Goal: Task Accomplishment & Management: Manage account settings

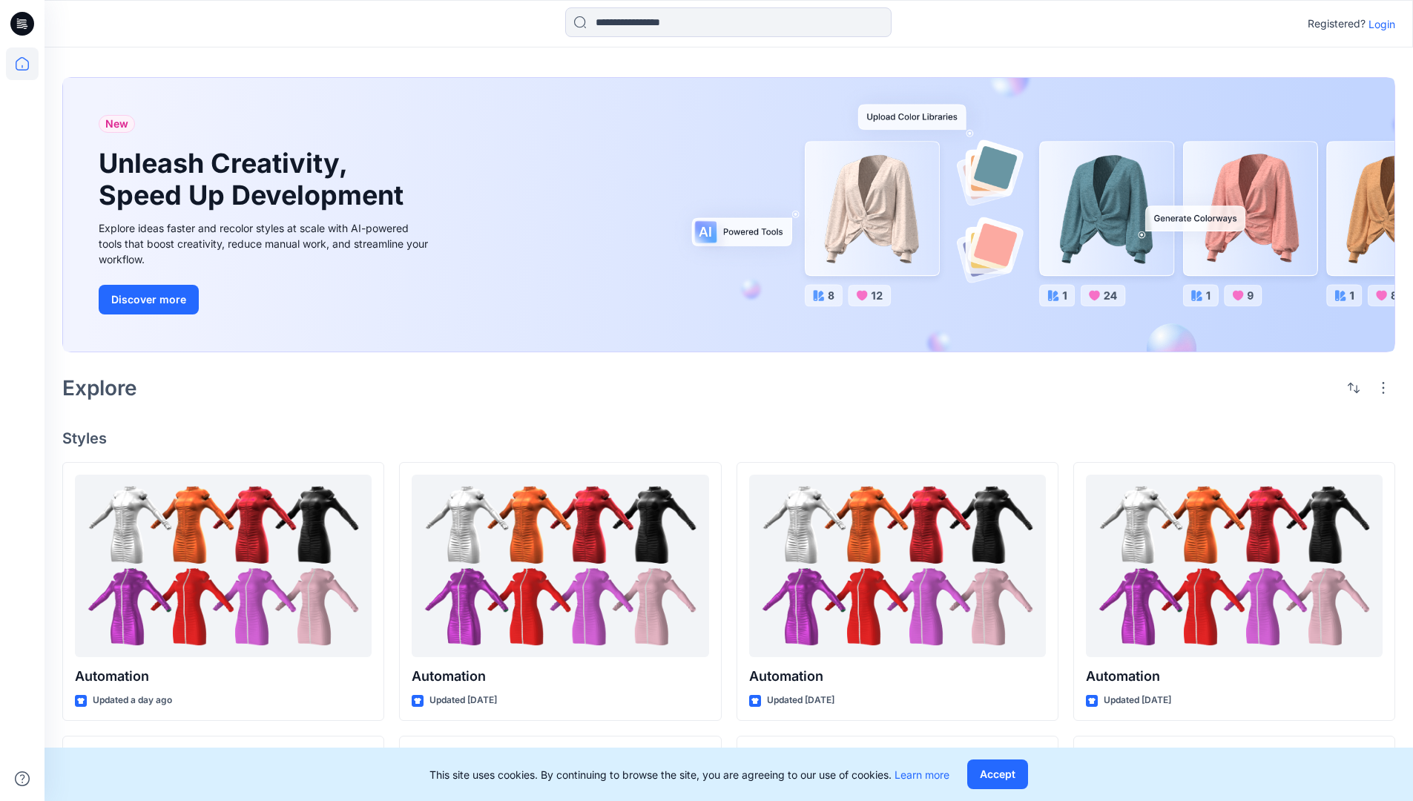
click at [1378, 24] on p "Login" at bounding box center [1381, 24] width 27 height 16
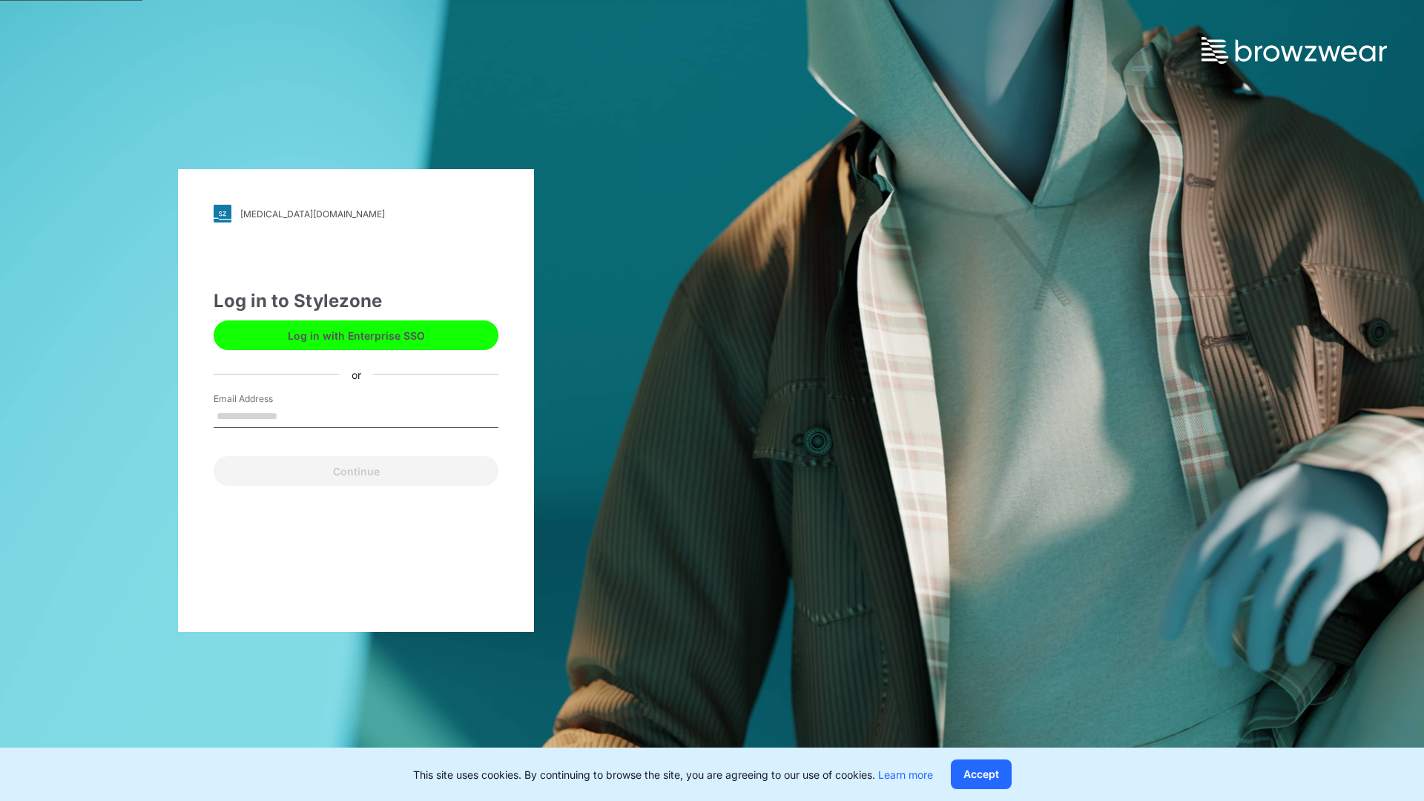
click at [293, 415] on input "Email Address" at bounding box center [356, 417] width 285 height 22
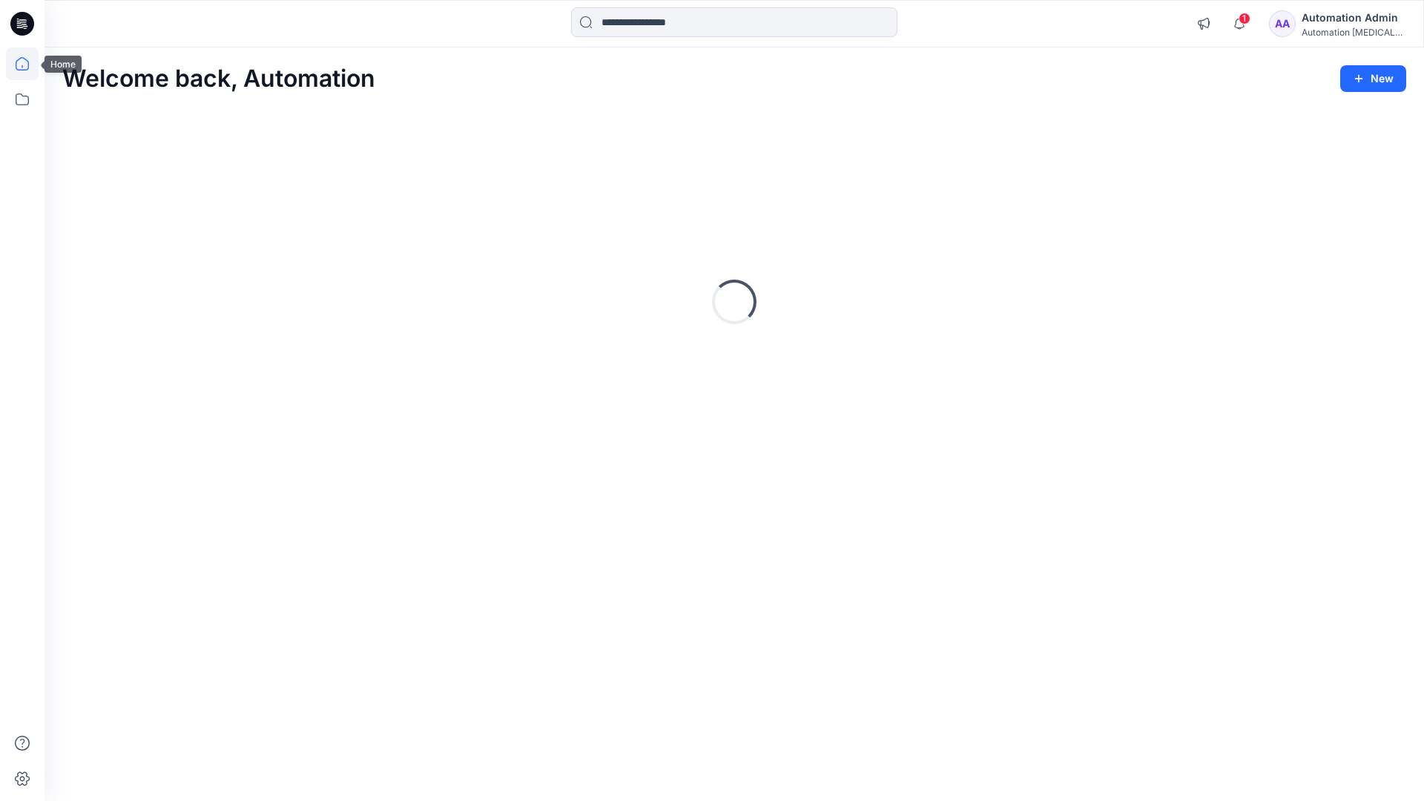
click at [28, 64] on icon at bounding box center [22, 63] width 13 height 13
click at [648, 22] on input at bounding box center [734, 22] width 326 height 30
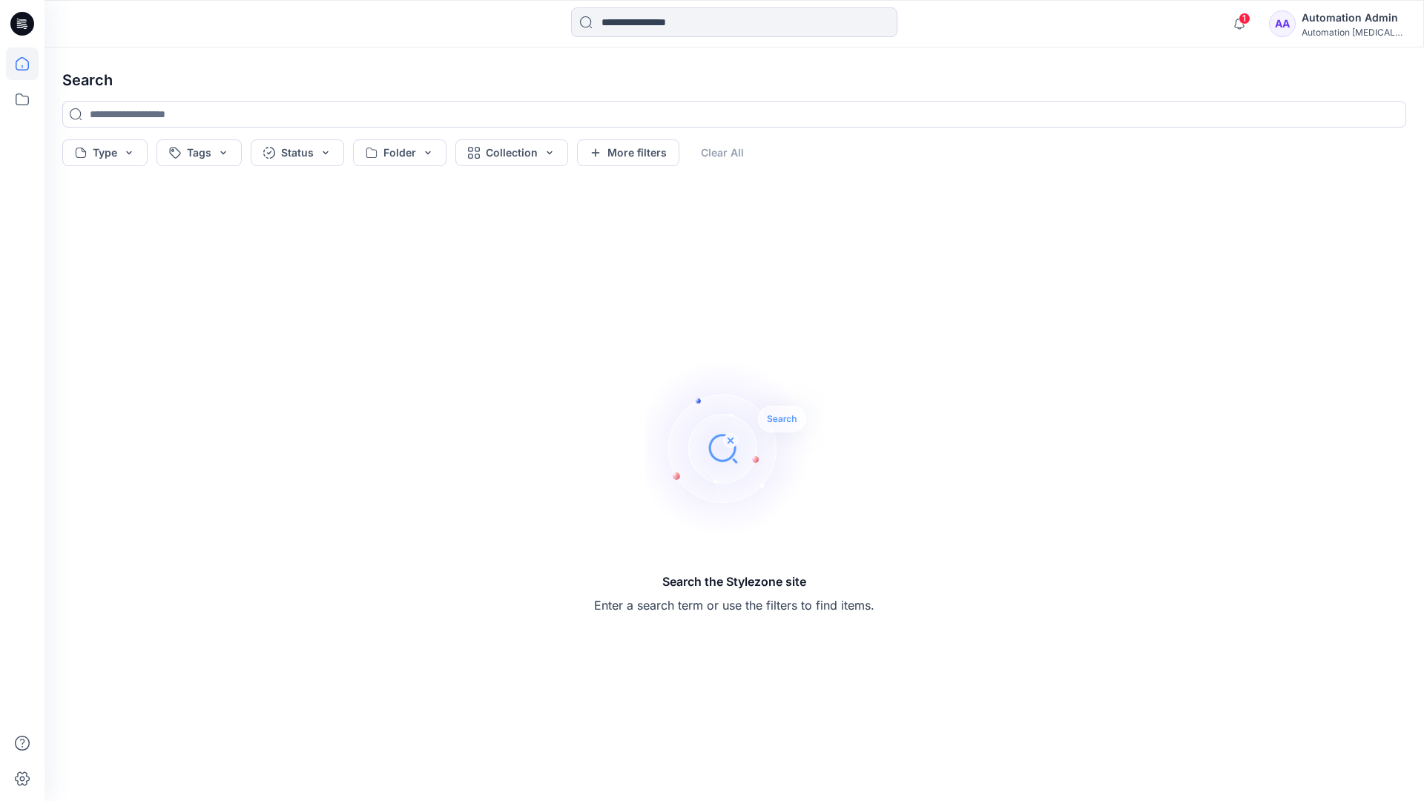
click at [16, 68] on icon at bounding box center [22, 63] width 13 height 13
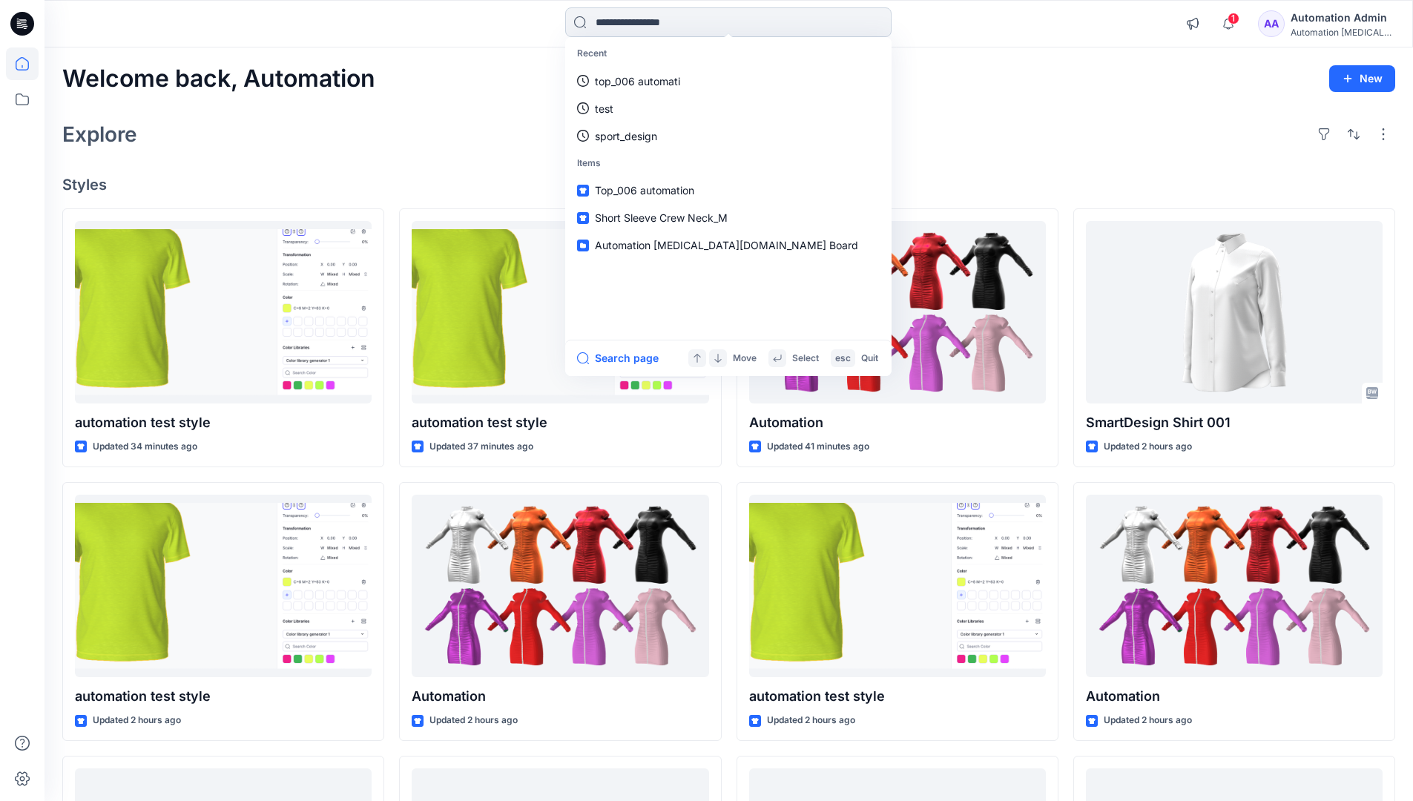
click at [621, 29] on input at bounding box center [728, 22] width 326 height 30
click at [635, 357] on button "Search page" at bounding box center [618, 358] width 82 height 18
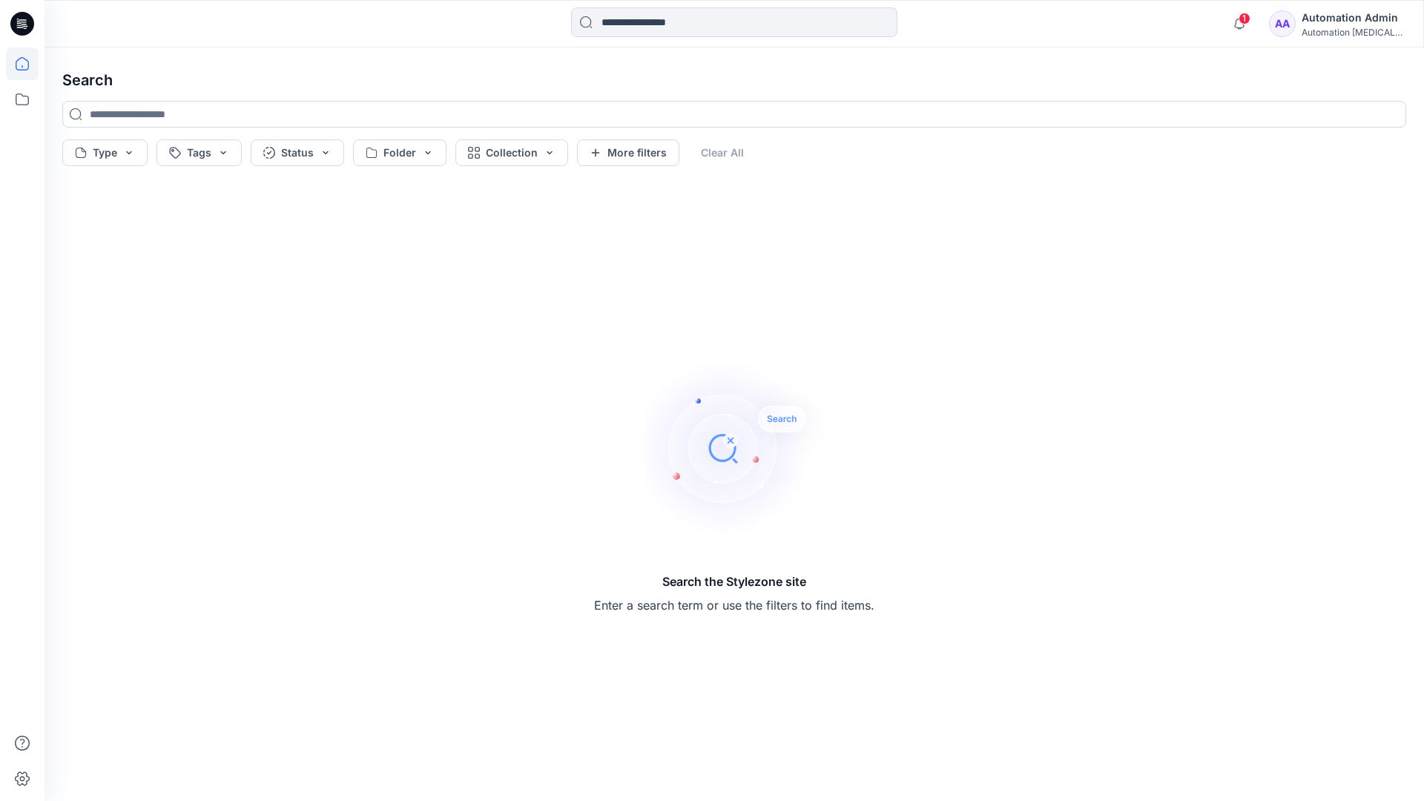
click at [26, 59] on icon at bounding box center [22, 63] width 33 height 33
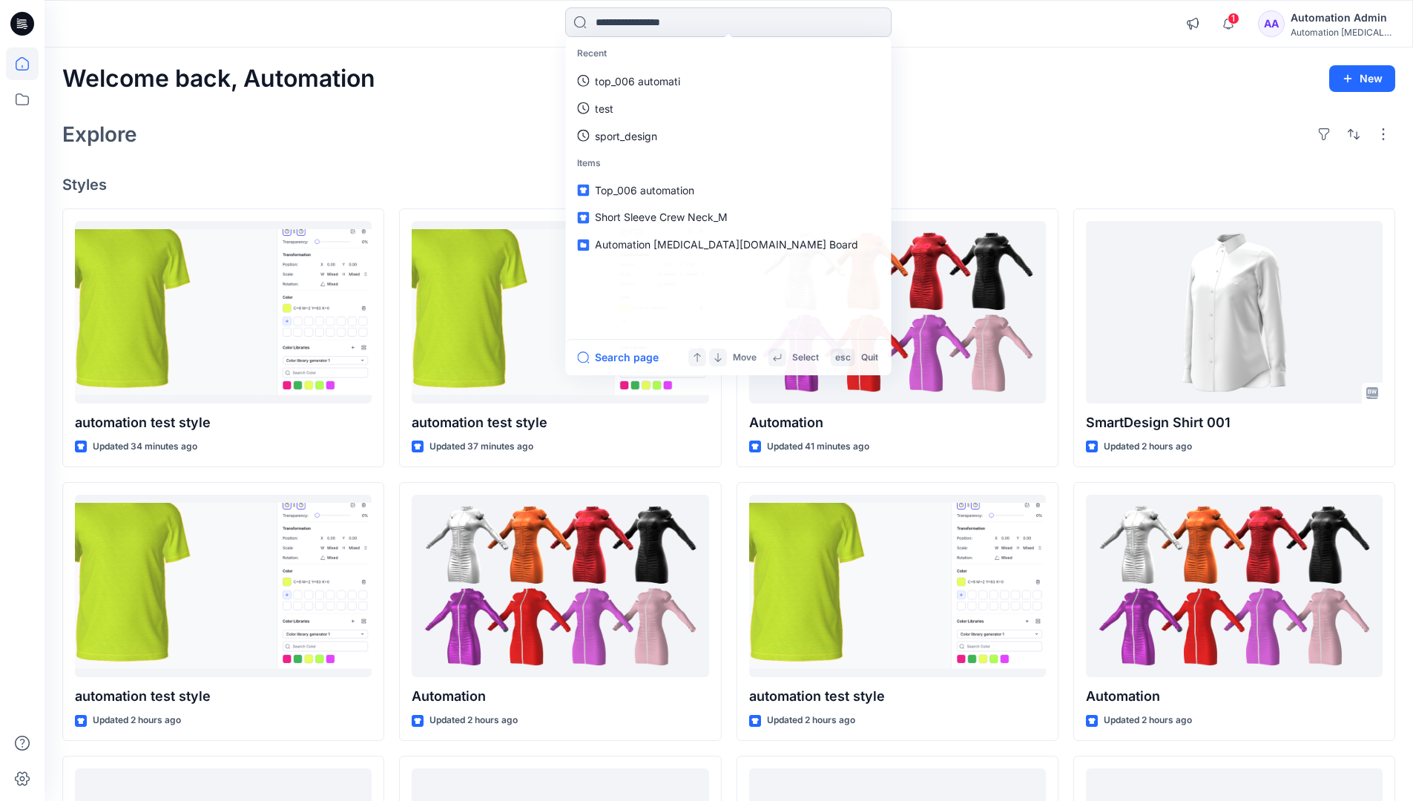
click at [638, 22] on input at bounding box center [728, 22] width 326 height 30
type input "****"
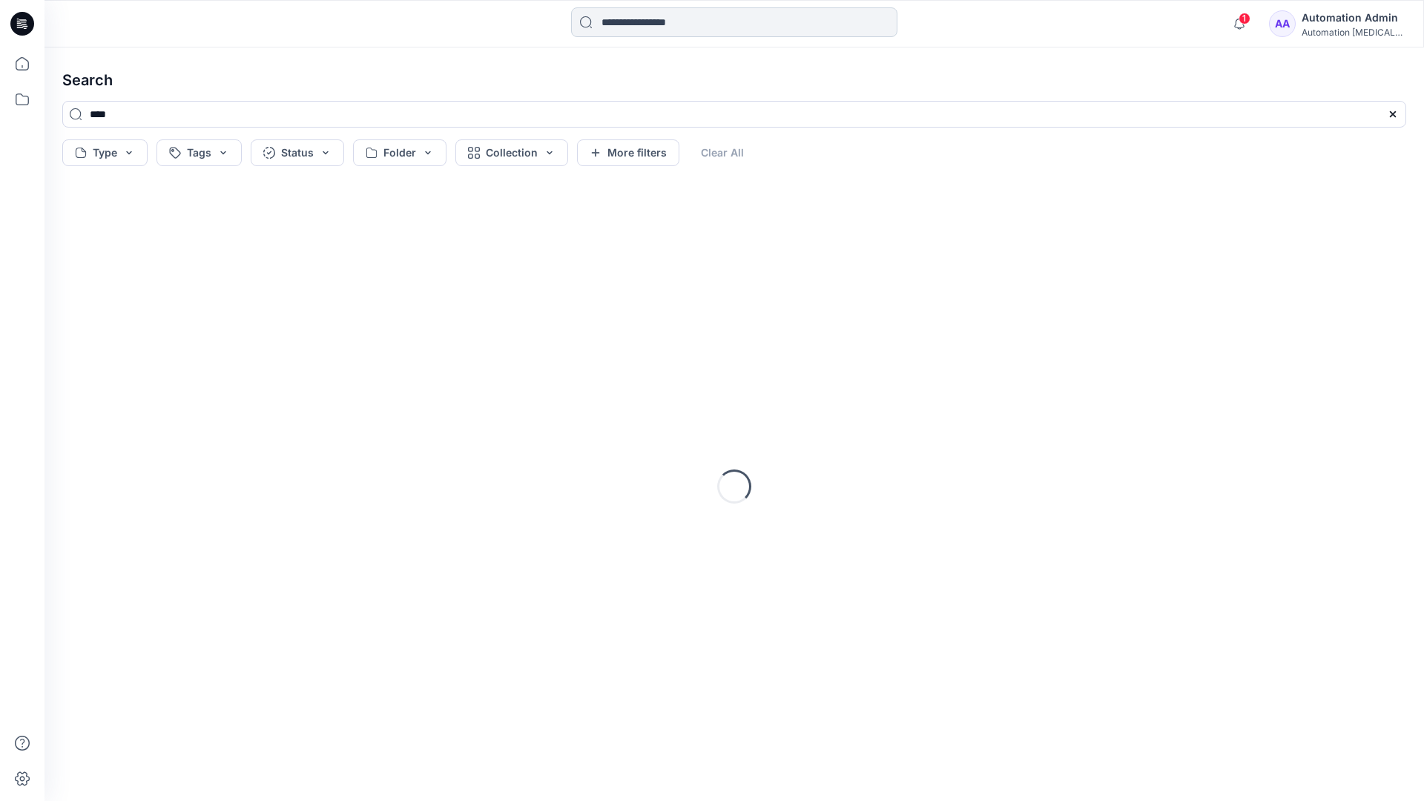
click at [643, 26] on input at bounding box center [734, 22] width 326 height 30
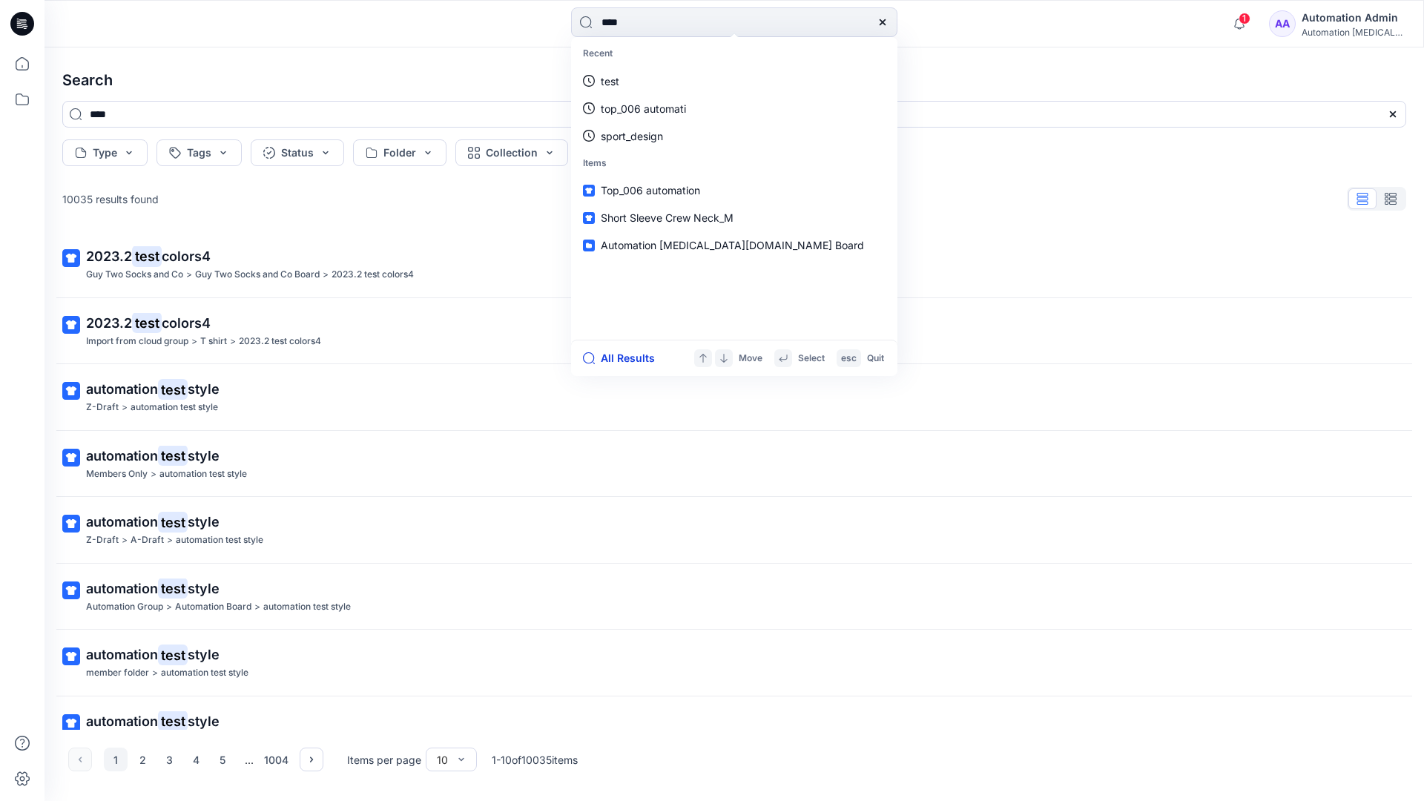
type input "****"
click at [611, 359] on button "All Results" at bounding box center [624, 358] width 82 height 18
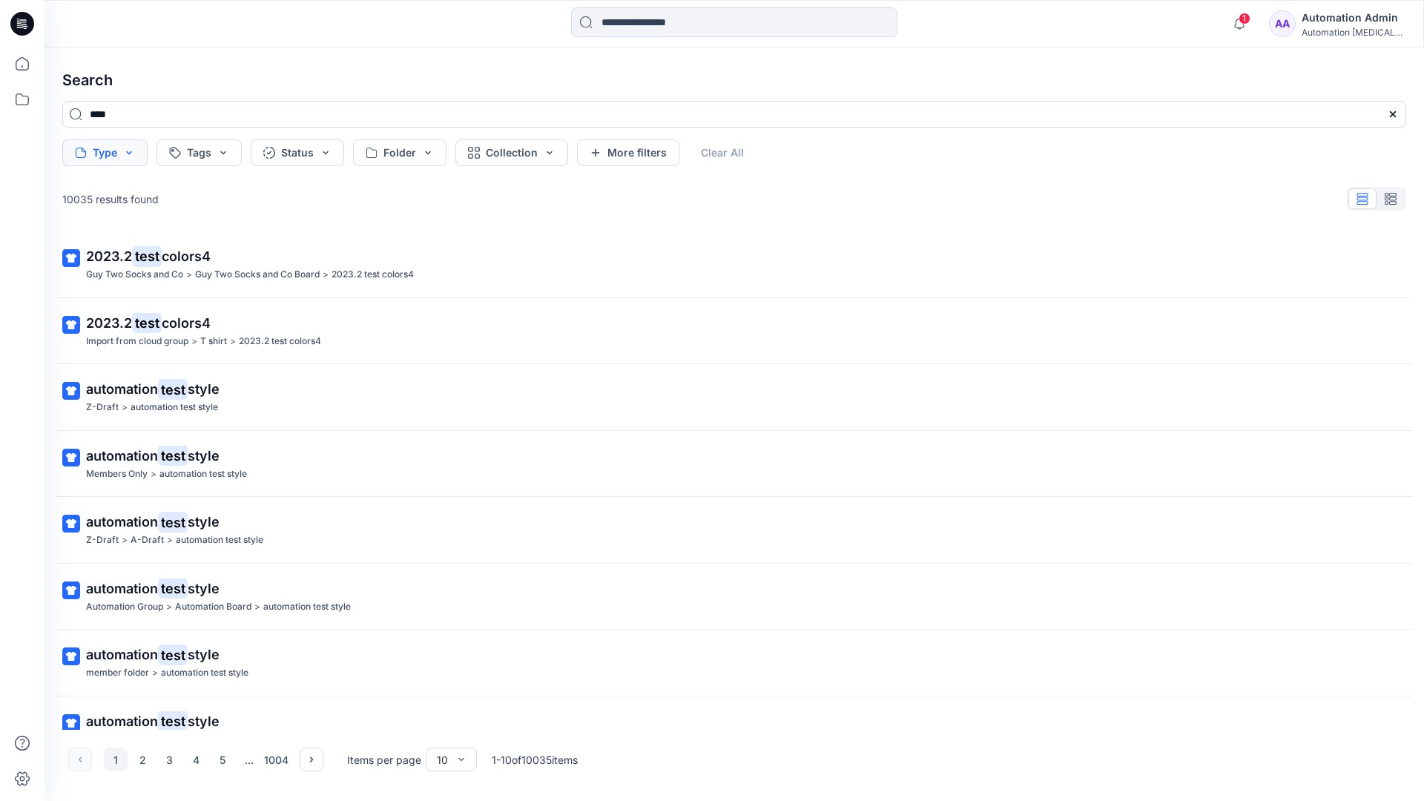
click at [127, 158] on button "Type" at bounding box center [104, 152] width 85 height 27
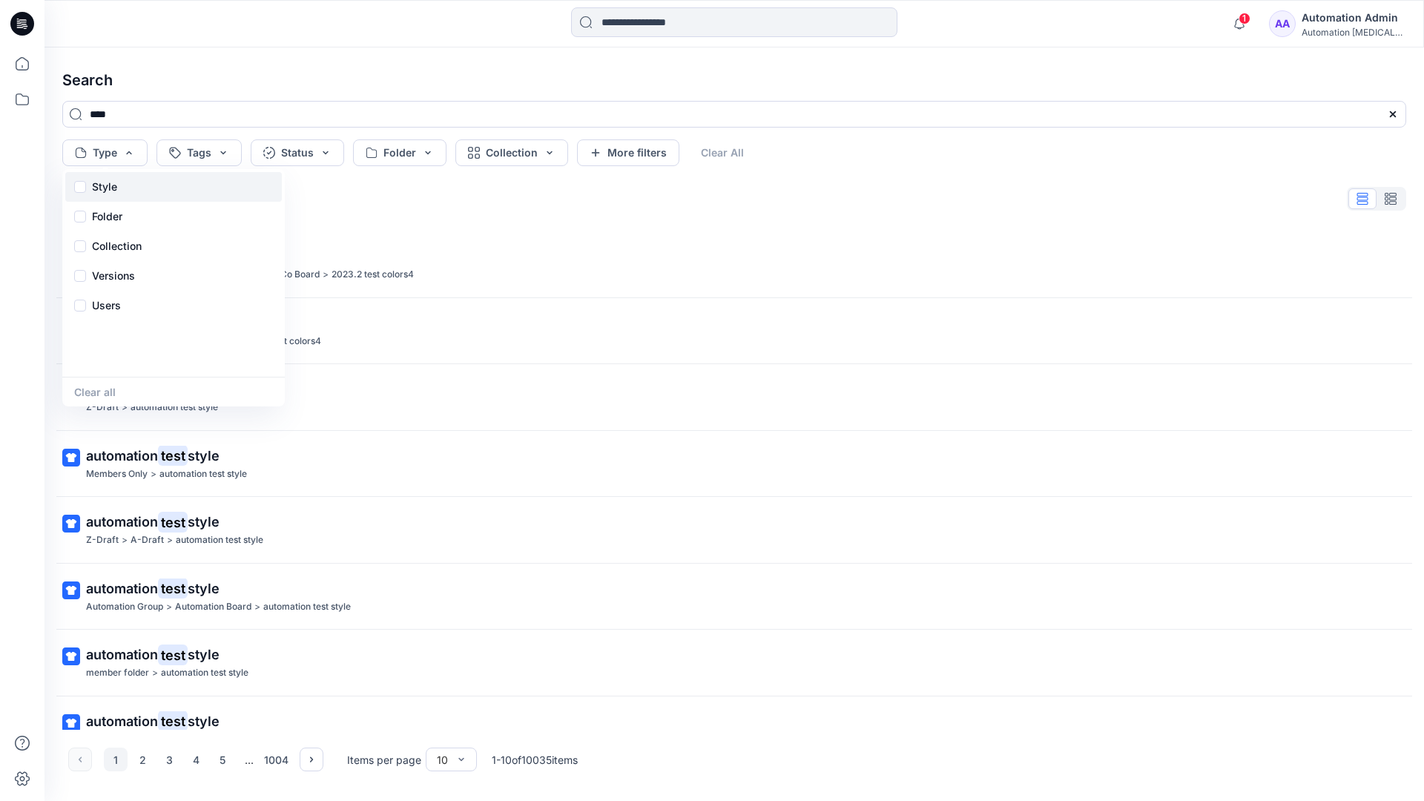
click at [123, 184] on div "Style" at bounding box center [173, 187] width 217 height 30
click at [106, 220] on p "Folder" at bounding box center [107, 217] width 30 height 18
click at [121, 240] on p "Collection" at bounding box center [117, 246] width 50 height 18
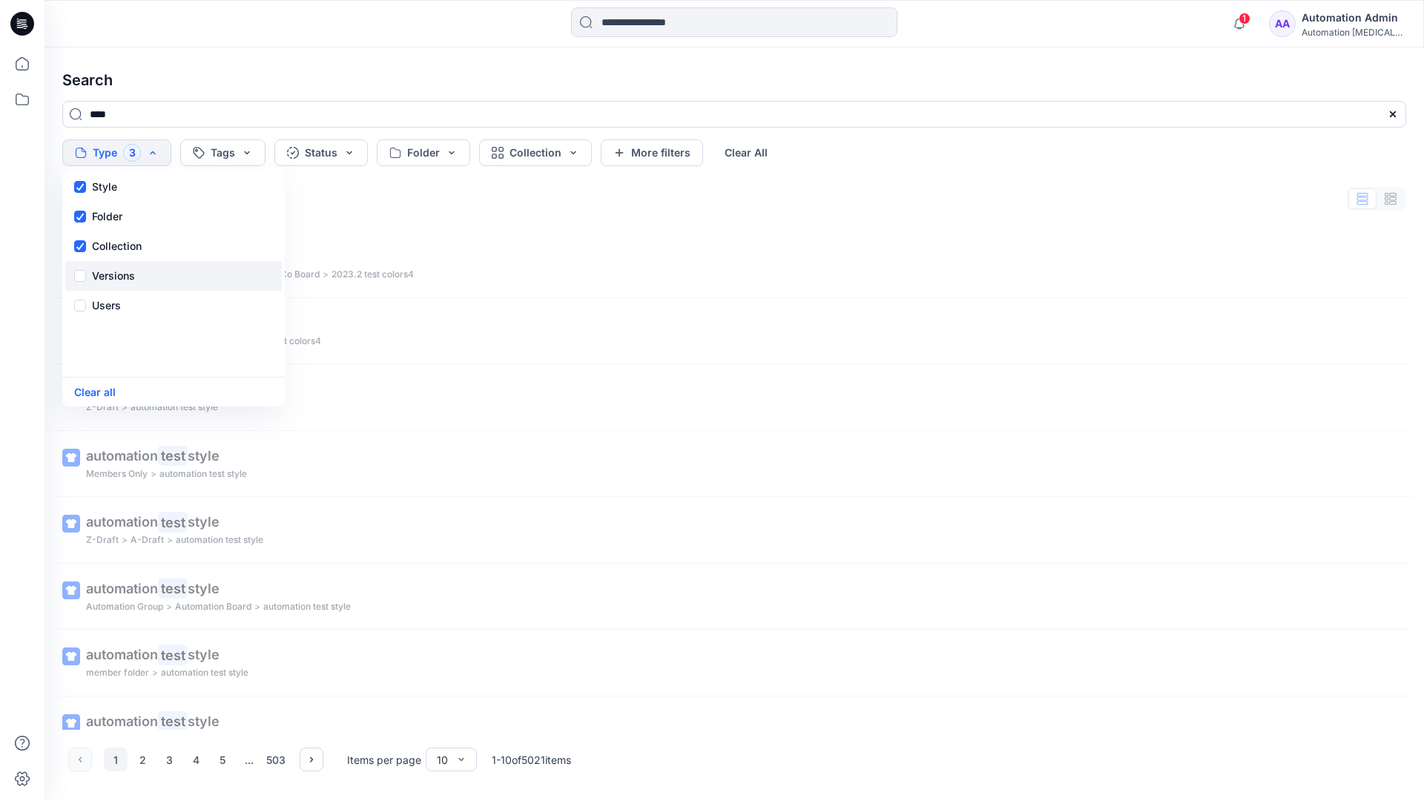
click at [120, 271] on p "Versions" at bounding box center [113, 276] width 43 height 18
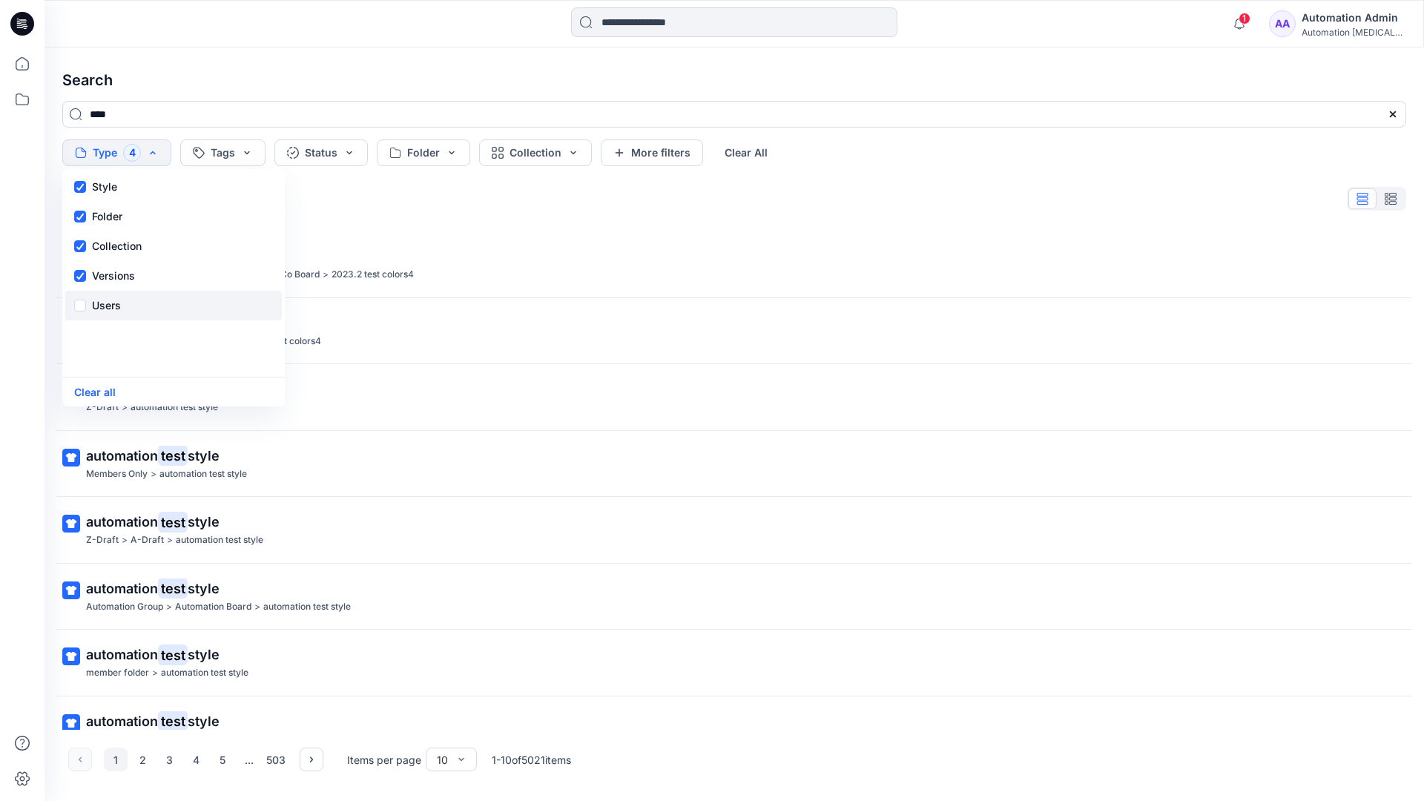
click at [110, 301] on p "Users" at bounding box center [106, 306] width 29 height 18
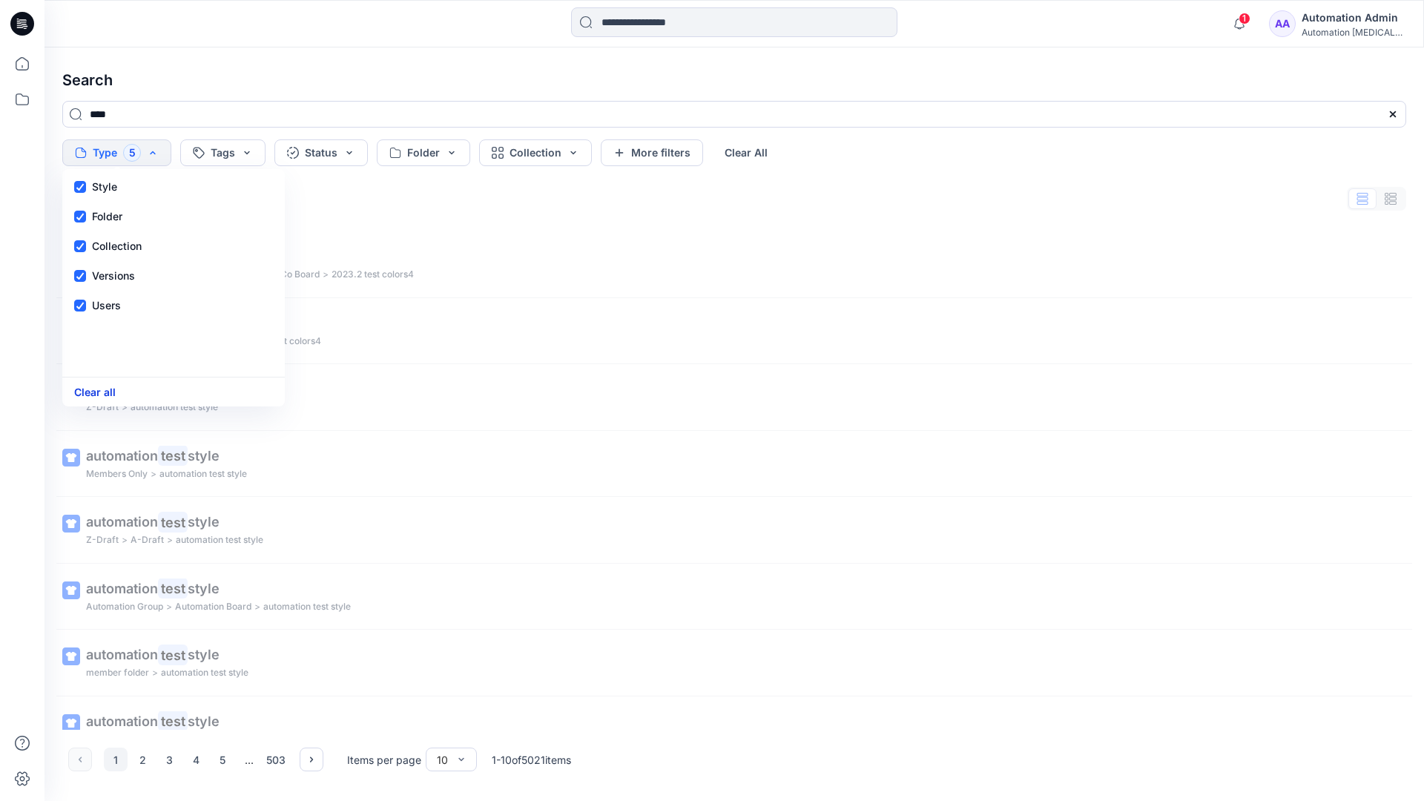
click at [101, 394] on button "Clear all" at bounding box center [95, 391] width 42 height 17
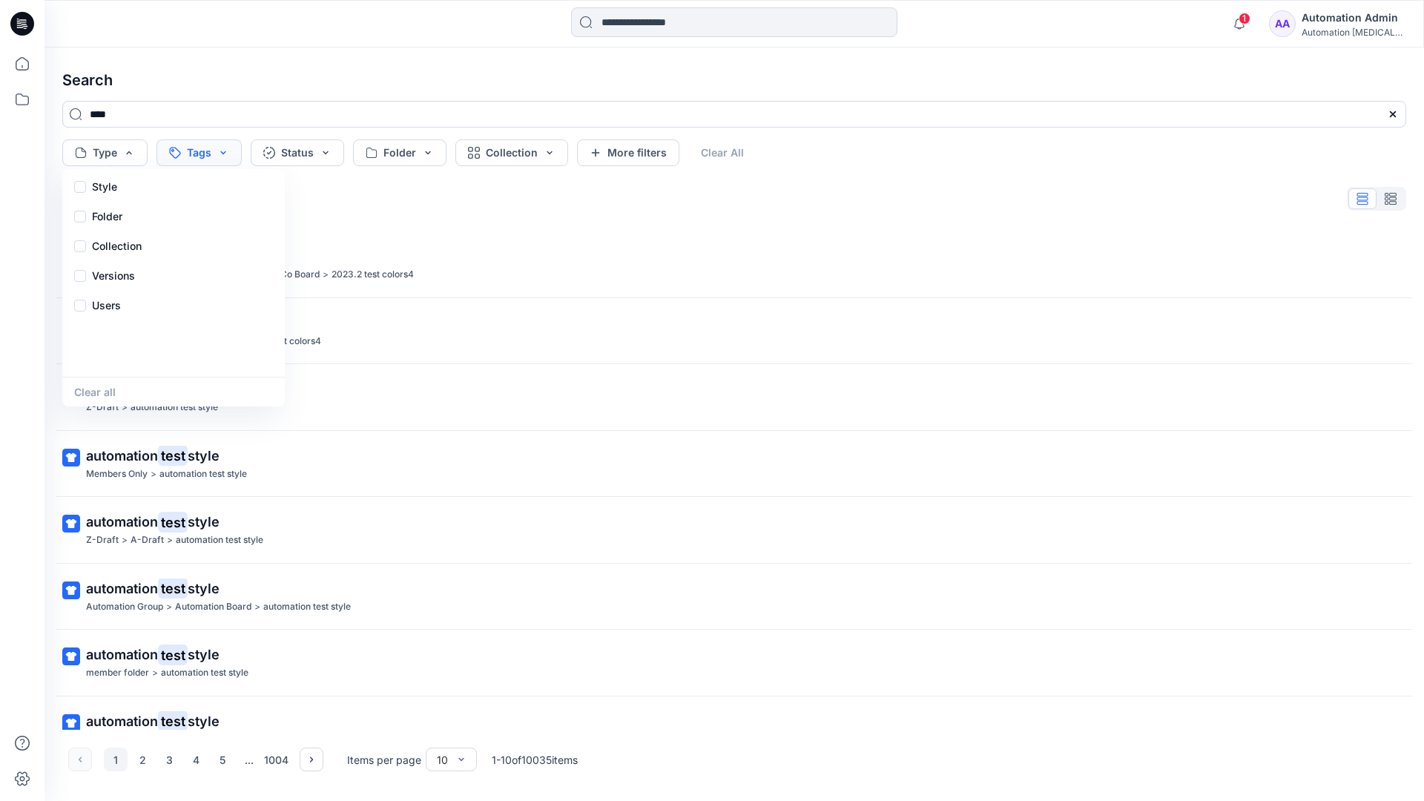
click at [207, 148] on button "Tags" at bounding box center [198, 152] width 85 height 27
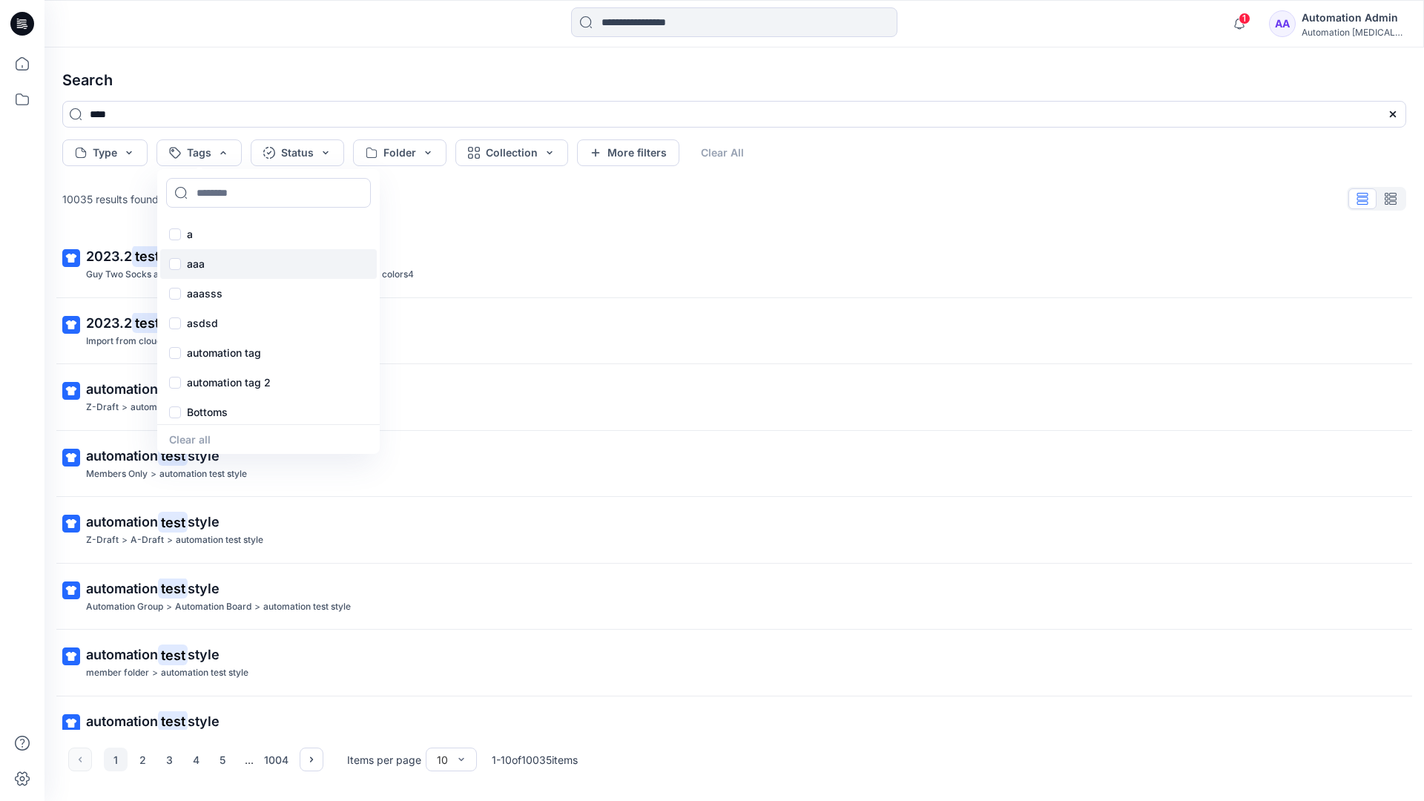
click at [194, 257] on p "aaa" at bounding box center [196, 264] width 18 height 18
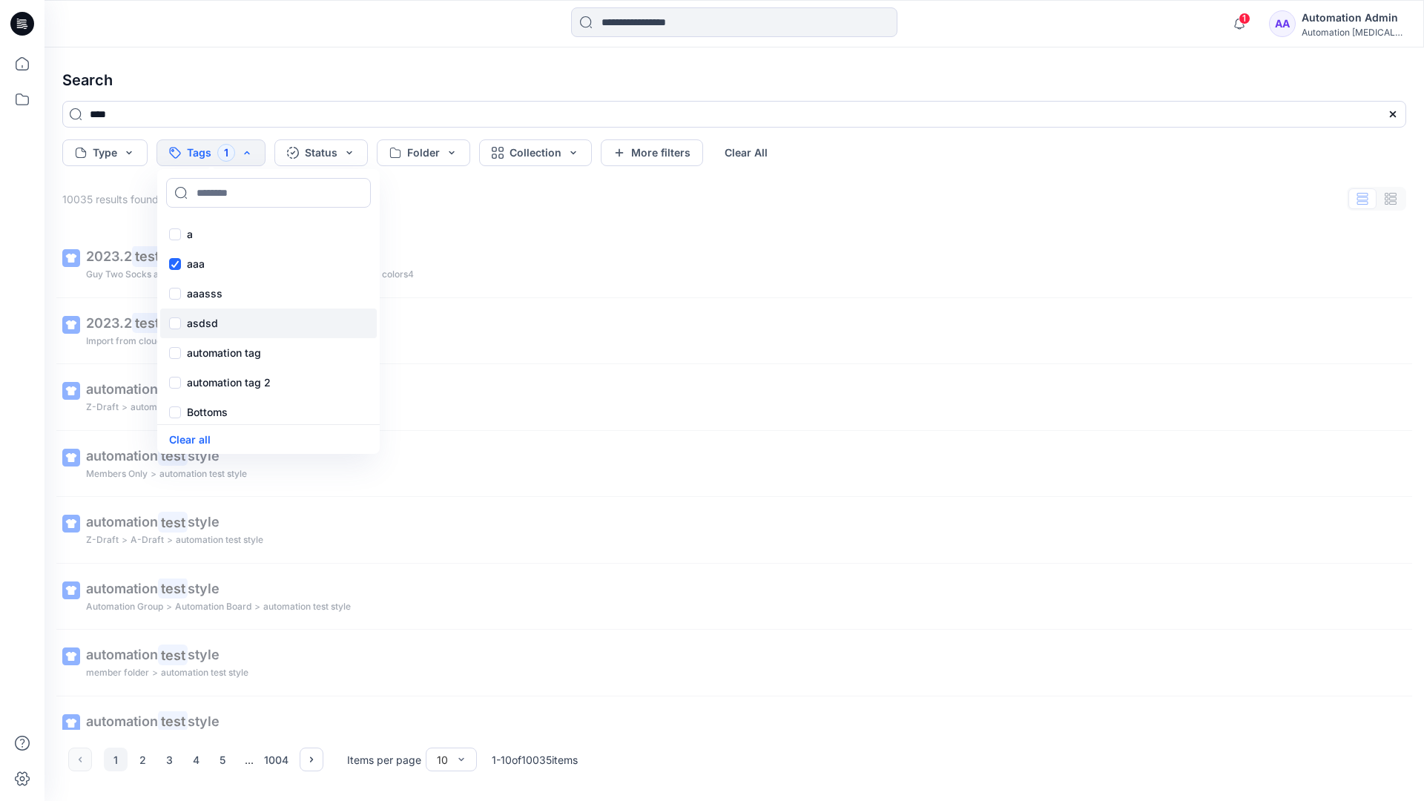
click at [193, 321] on p "asdsd" at bounding box center [202, 323] width 31 height 18
click at [194, 351] on p "automation tag" at bounding box center [224, 353] width 74 height 18
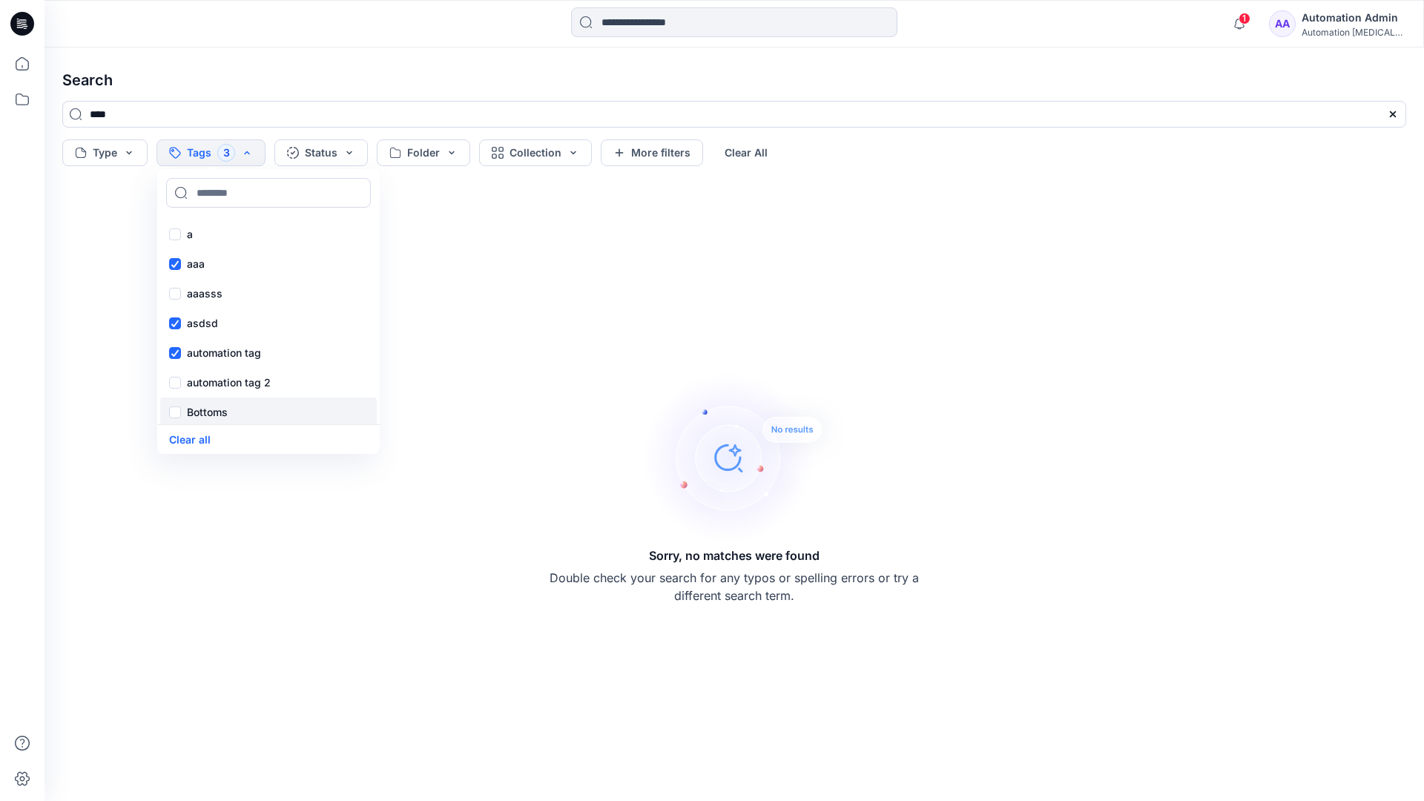
click at [202, 412] on p "Bottoms" at bounding box center [207, 412] width 41 height 18
click at [220, 427] on div "Core" at bounding box center [268, 442] width 217 height 30
click at [217, 346] on div "f" at bounding box center [268, 350] width 217 height 30
click at [223, 376] on p "fhvsjkdlhg" at bounding box center [213, 380] width 53 height 18
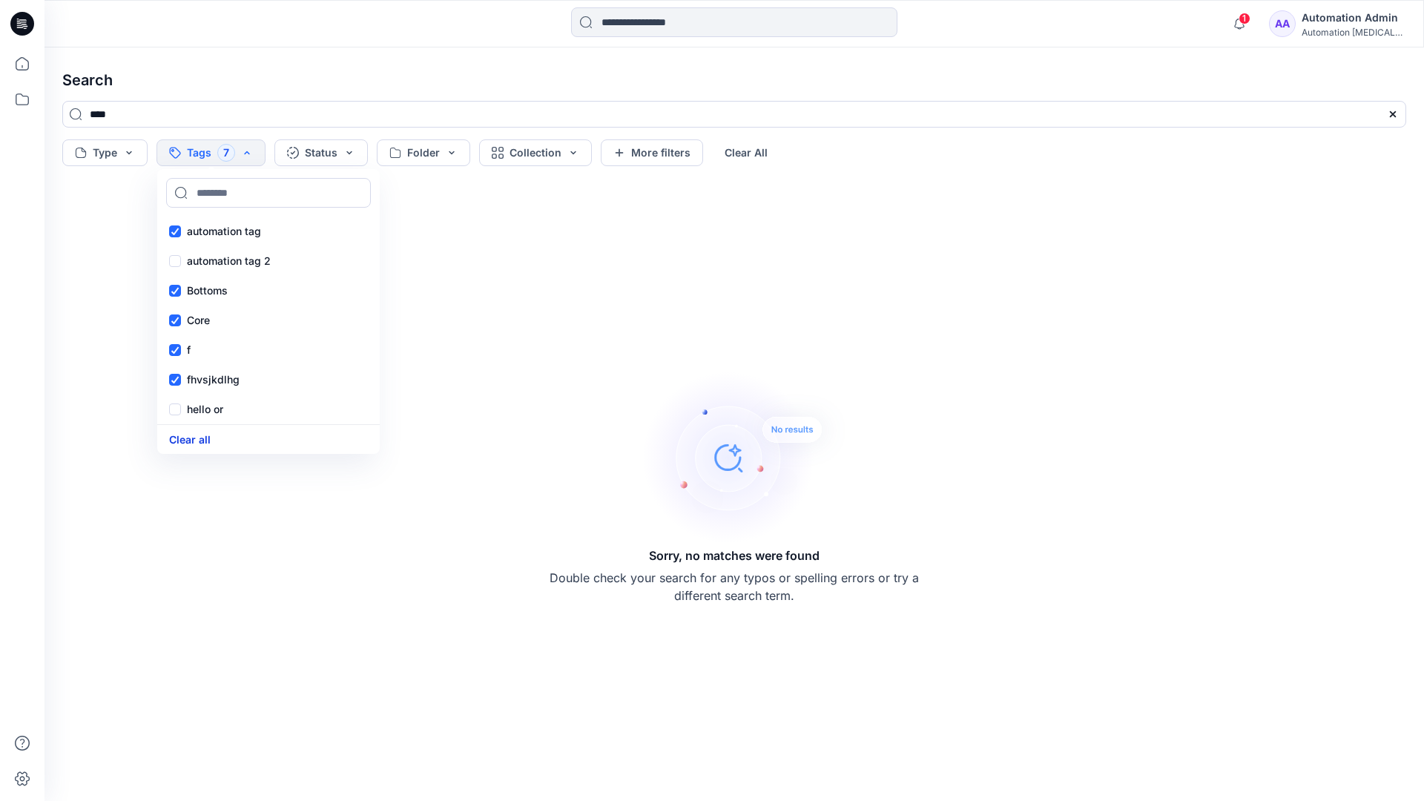
click at [199, 435] on button "Clear all" at bounding box center [190, 439] width 42 height 17
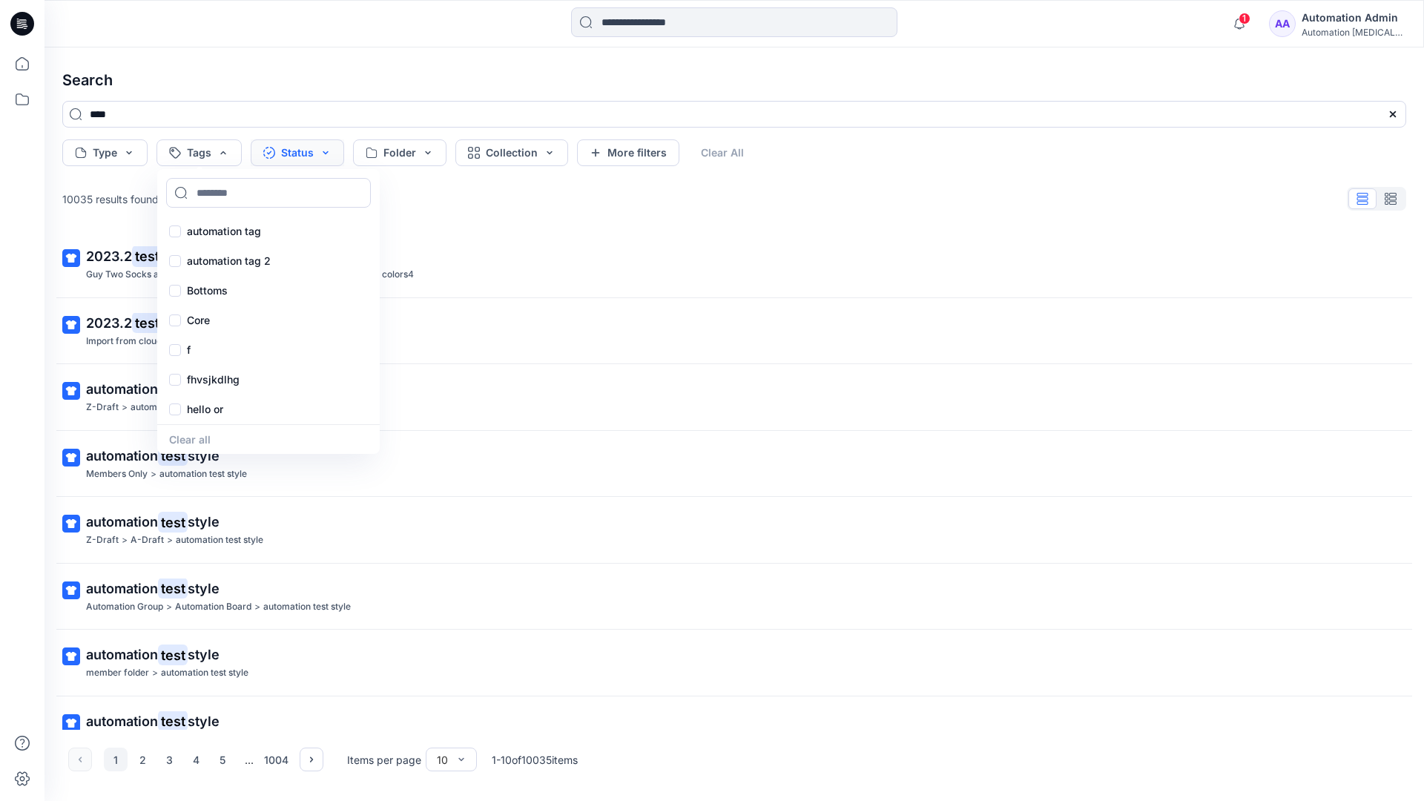
click at [303, 155] on button "Status" at bounding box center [297, 152] width 93 height 27
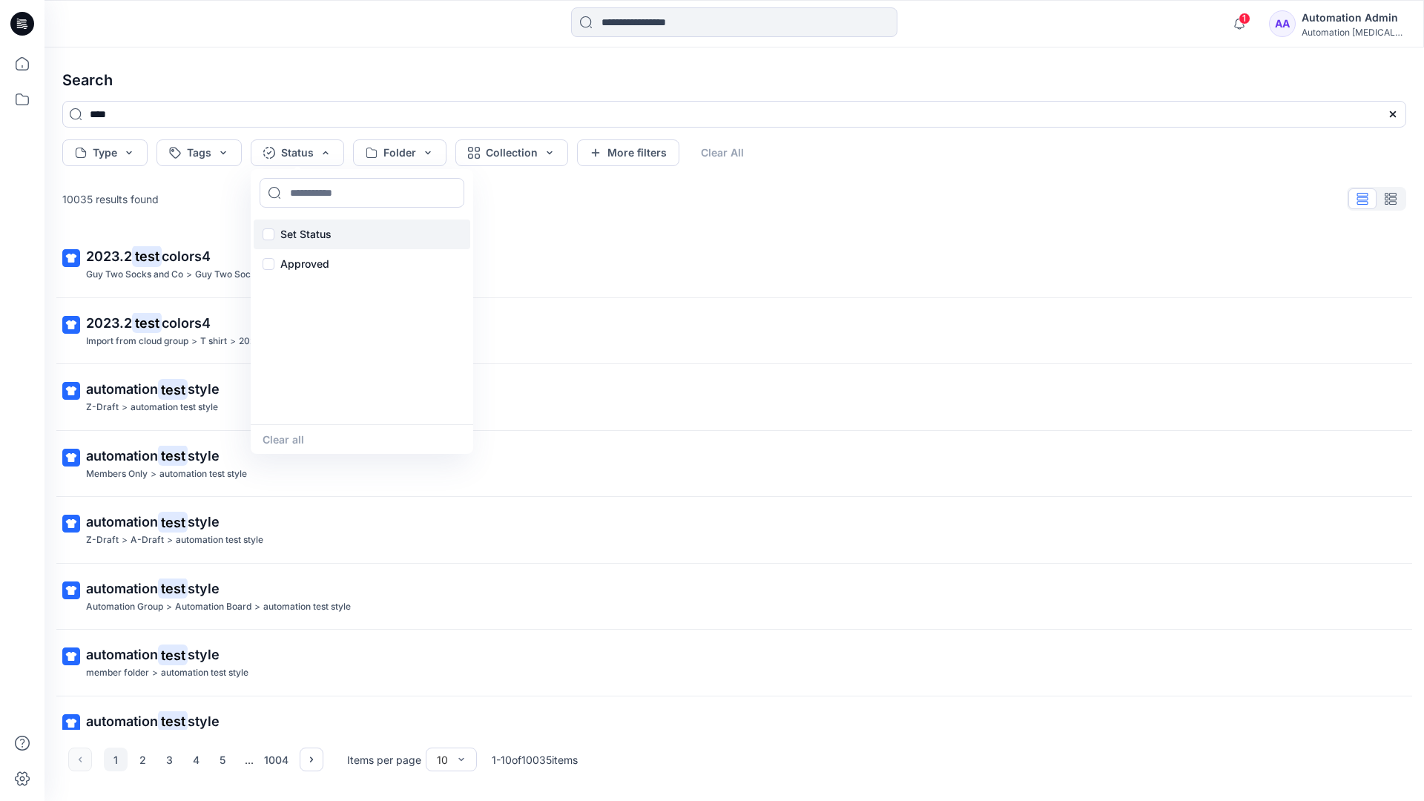
click at [328, 225] on p "Set Status" at bounding box center [305, 234] width 51 height 18
click at [278, 441] on button "Clear all" at bounding box center [283, 439] width 42 height 17
click at [425, 162] on button "Folder" at bounding box center [399, 152] width 93 height 27
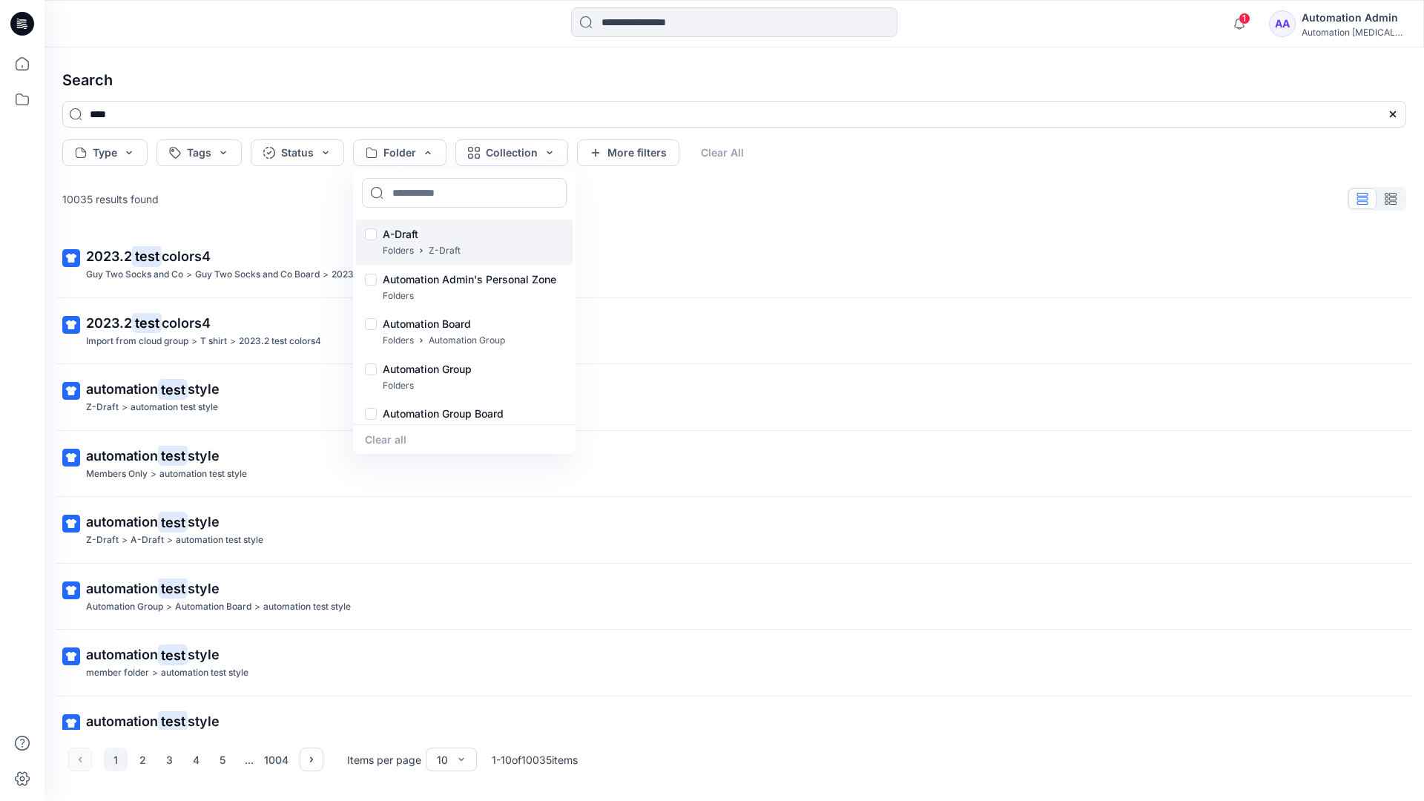
click at [405, 228] on p "A-Draft" at bounding box center [422, 234] width 78 height 18
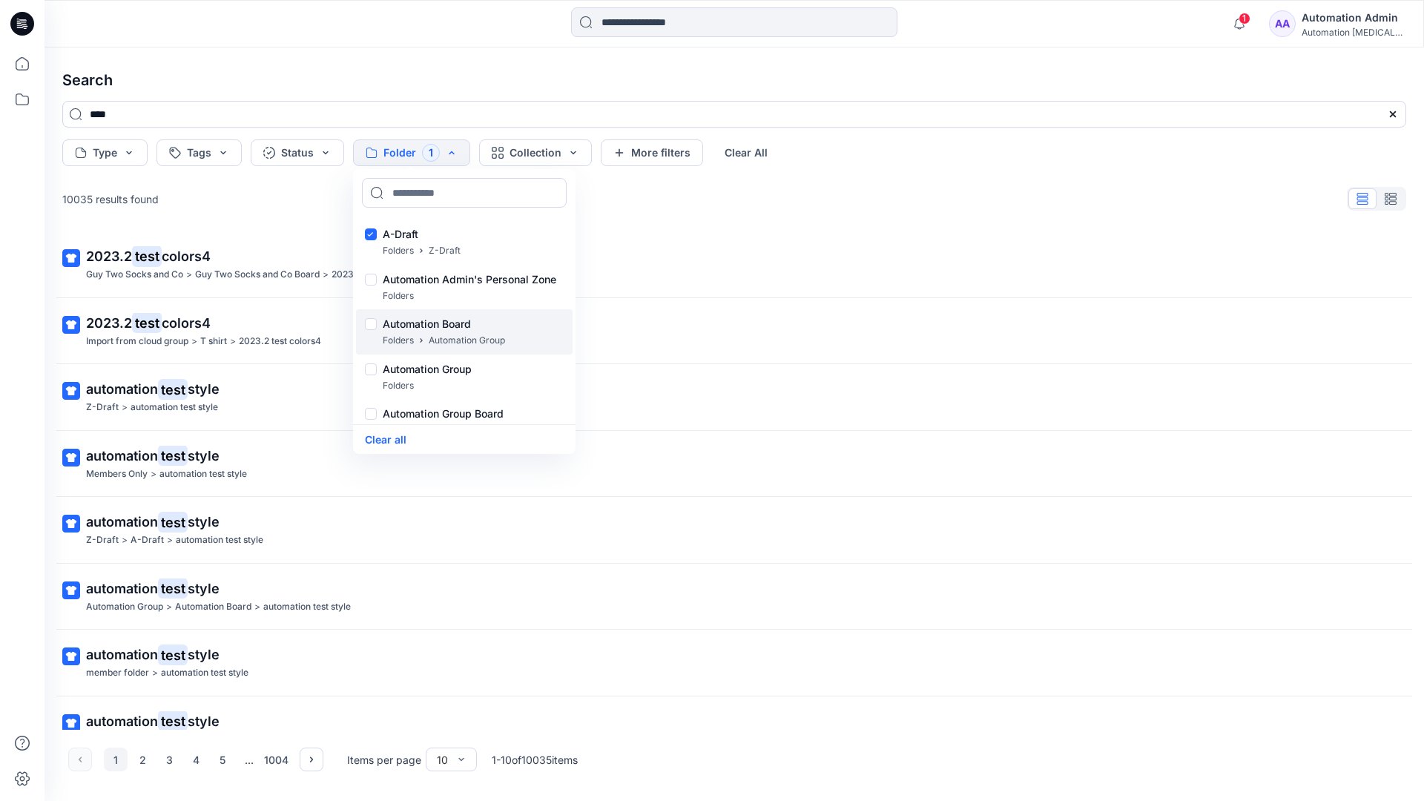
click at [398, 333] on p "Folders" at bounding box center [398, 341] width 31 height 16
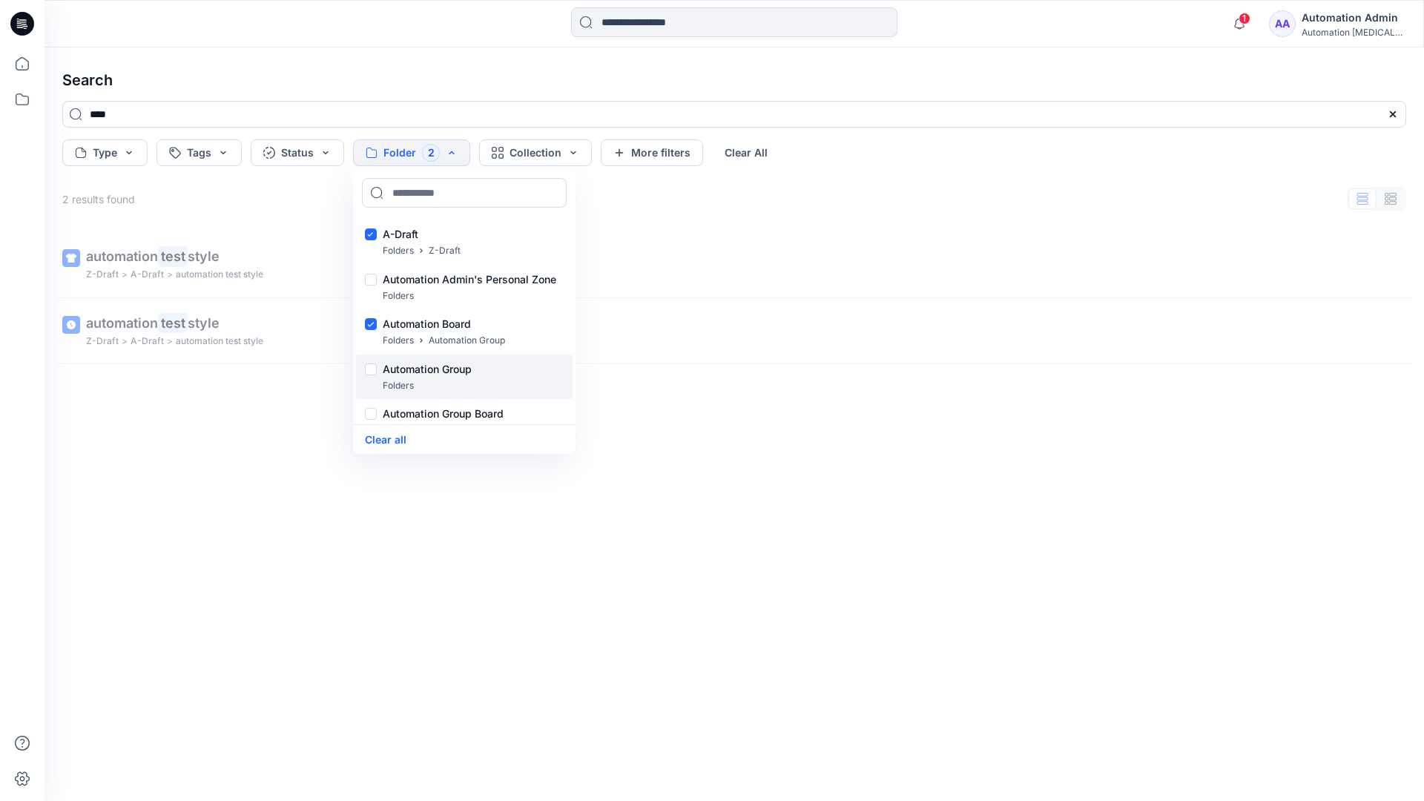
click at [393, 379] on p "Folders" at bounding box center [398, 386] width 31 height 16
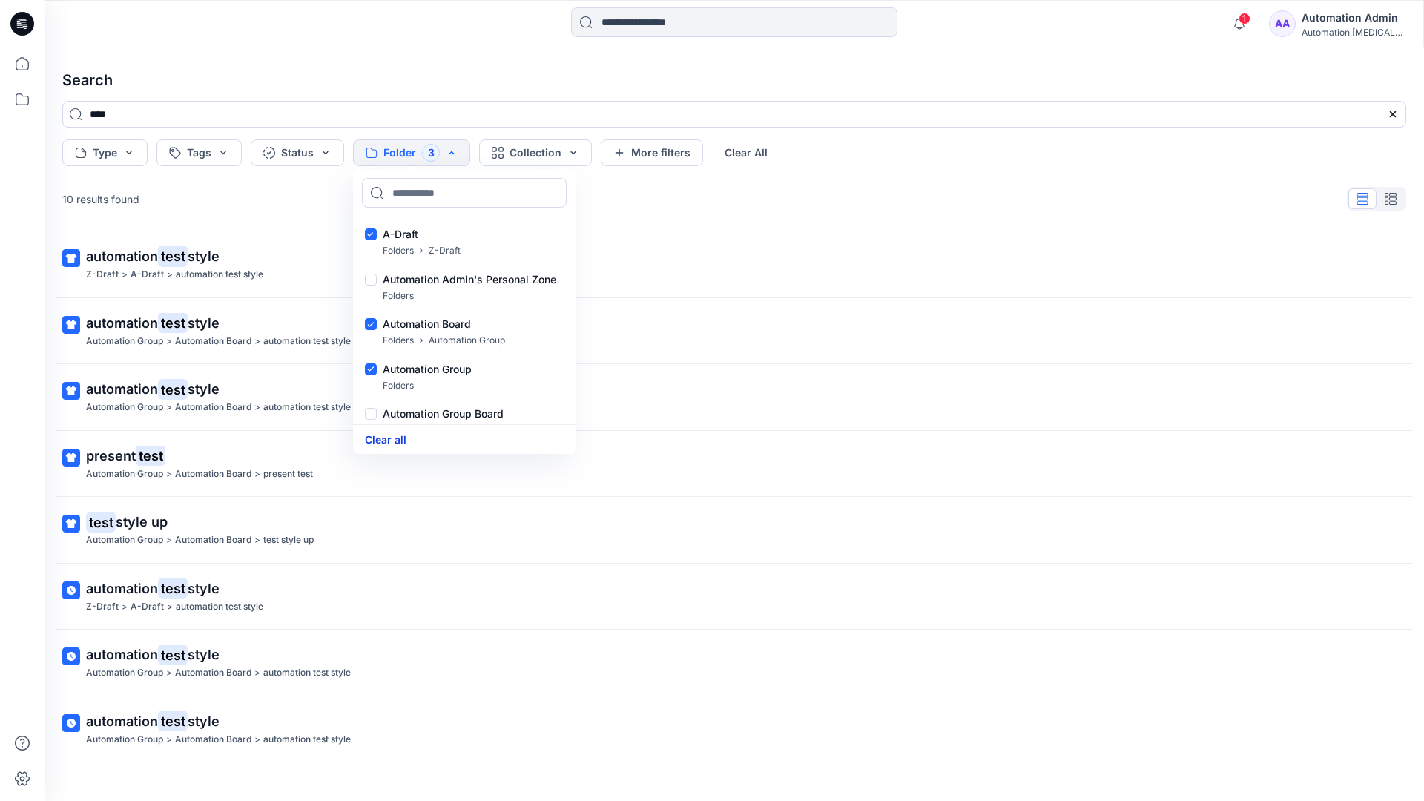
click at [397, 438] on button "Clear all" at bounding box center [386, 439] width 42 height 17
click at [531, 156] on button "Collection" at bounding box center [511, 152] width 113 height 27
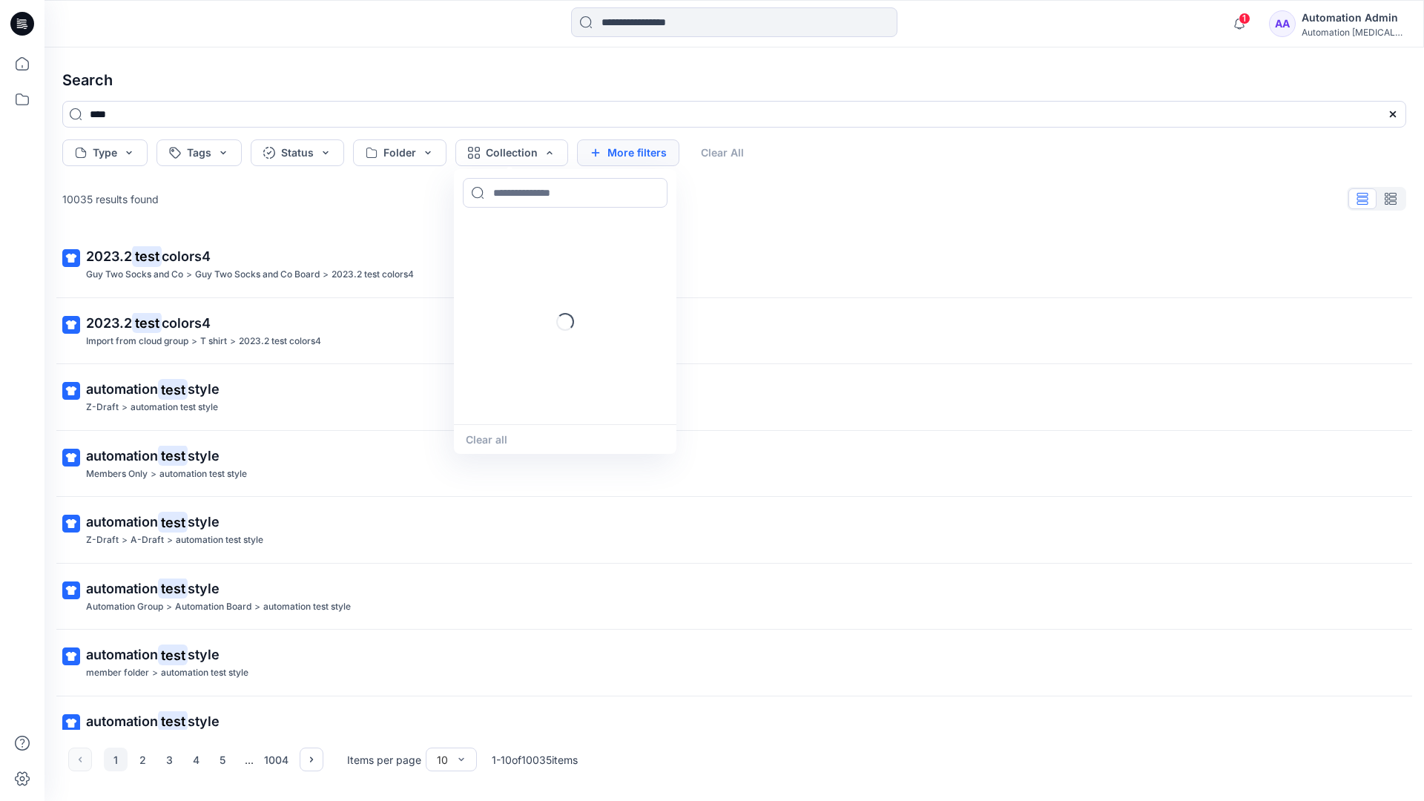
click at [624, 150] on button "More filters" at bounding box center [628, 152] width 102 height 27
click at [669, 153] on button "Created by" at bounding box center [635, 152] width 116 height 27
click at [652, 192] on input at bounding box center [686, 193] width 205 height 30
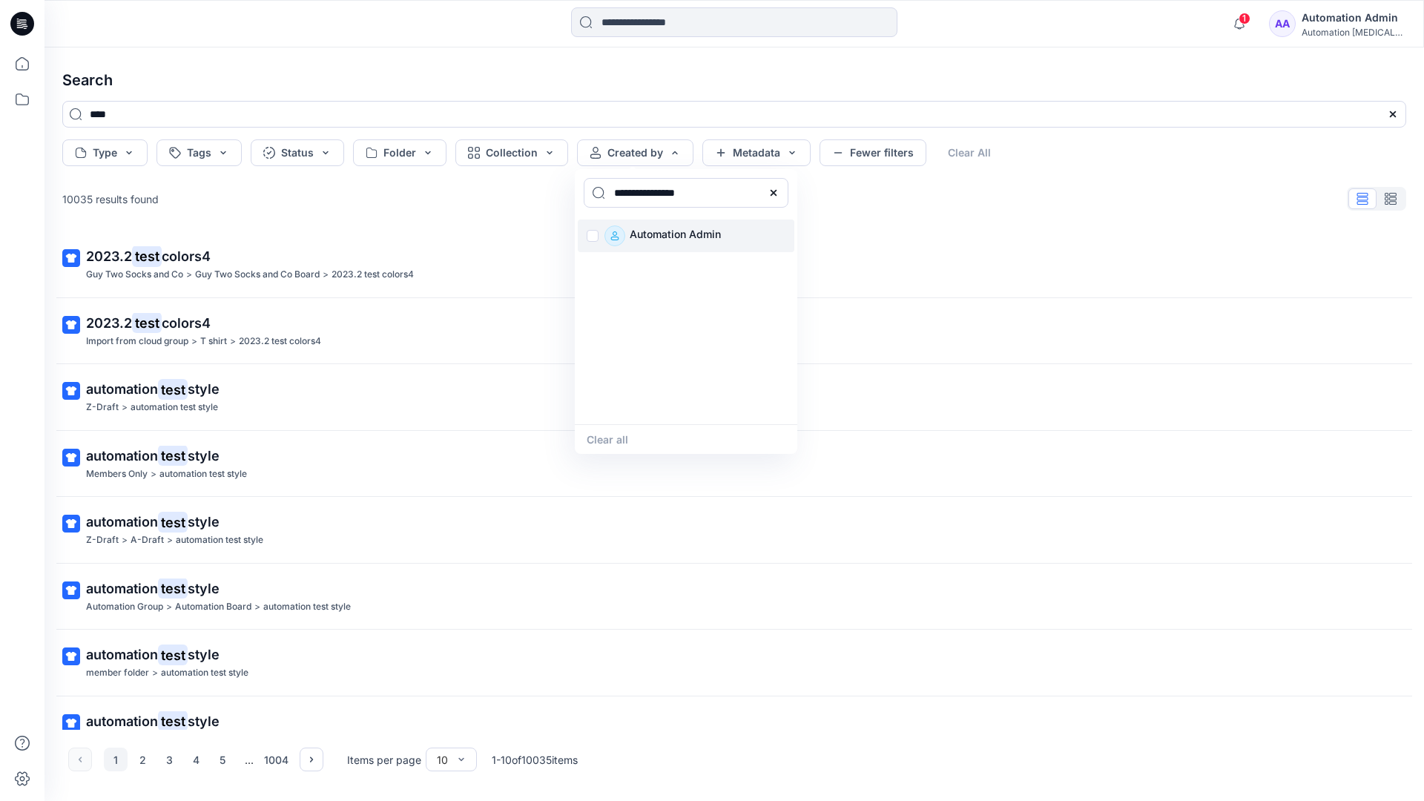
type input "**********"
click at [666, 234] on p "Automation Admin" at bounding box center [675, 235] width 91 height 21
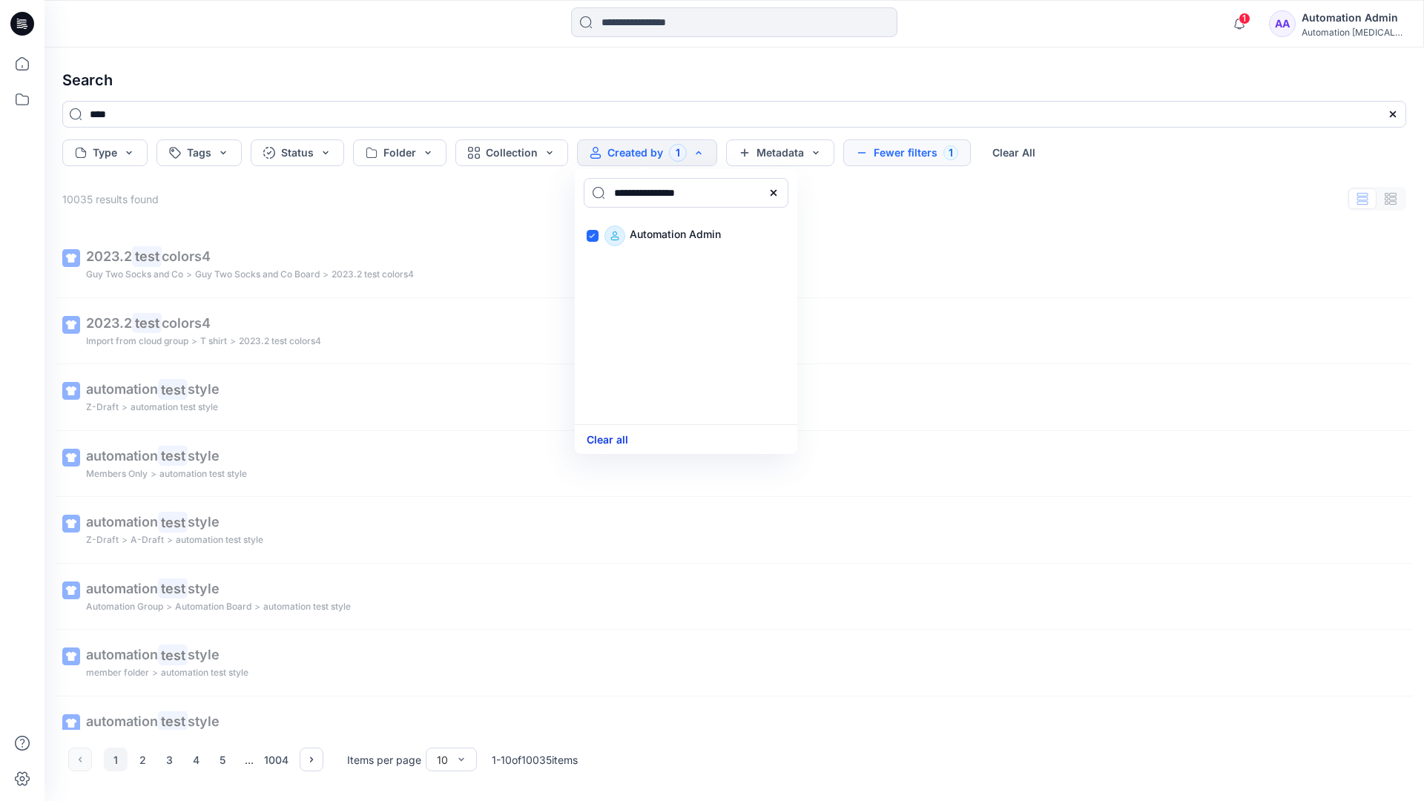
click at [615, 436] on button "Clear all" at bounding box center [608, 439] width 42 height 17
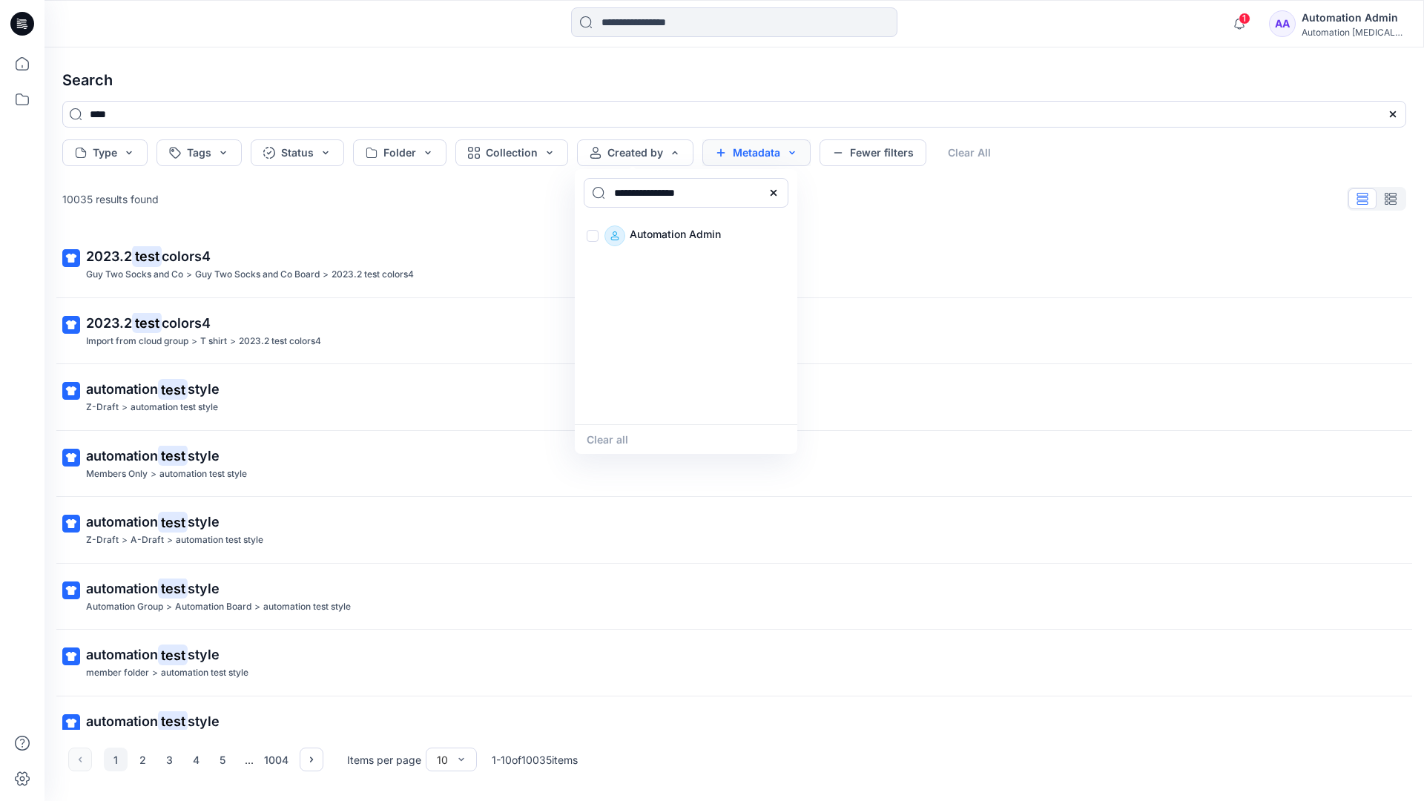
click at [756, 156] on button "Metadata" at bounding box center [756, 152] width 108 height 27
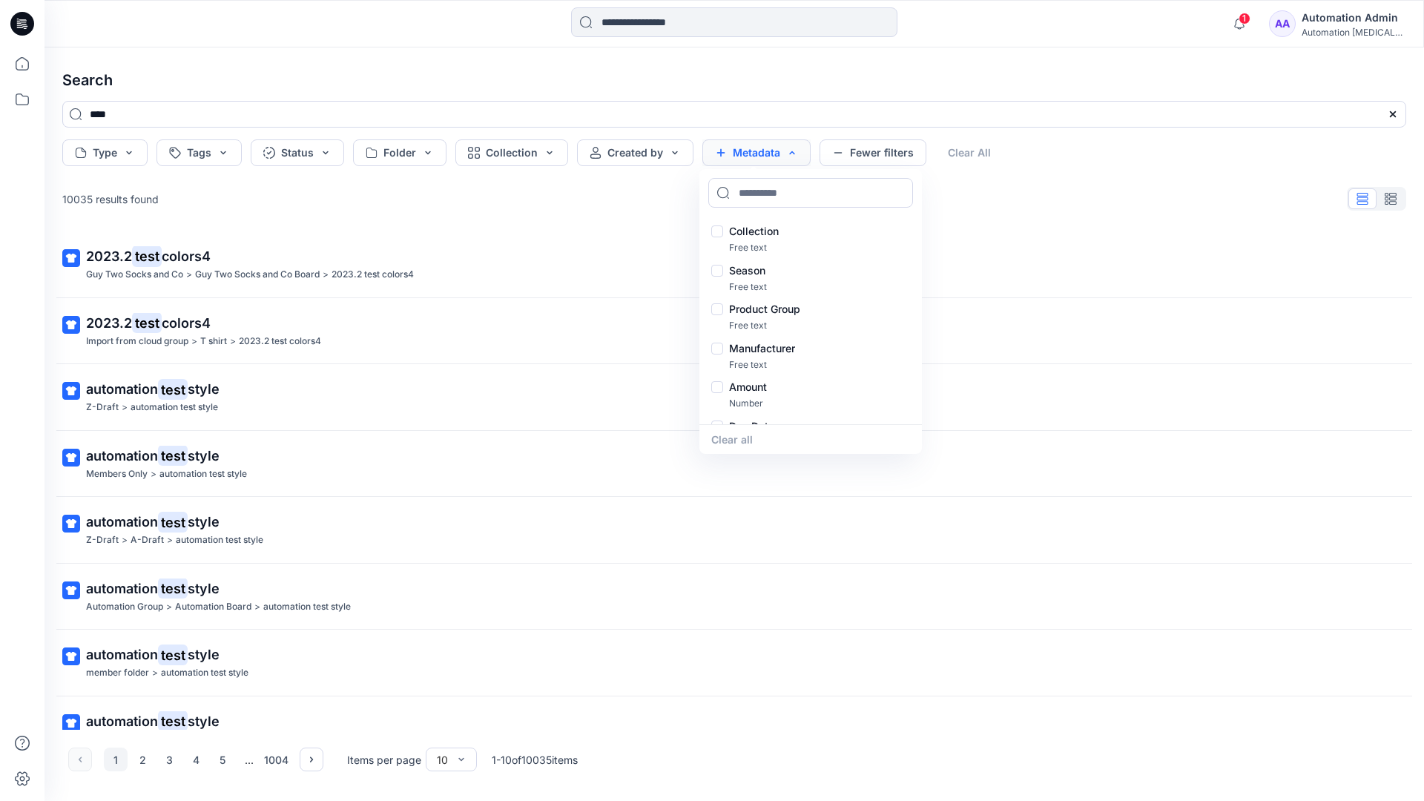
click at [761, 158] on button "Metadata" at bounding box center [756, 152] width 108 height 27
click at [868, 157] on button "Fewer filters" at bounding box center [872, 152] width 107 height 27
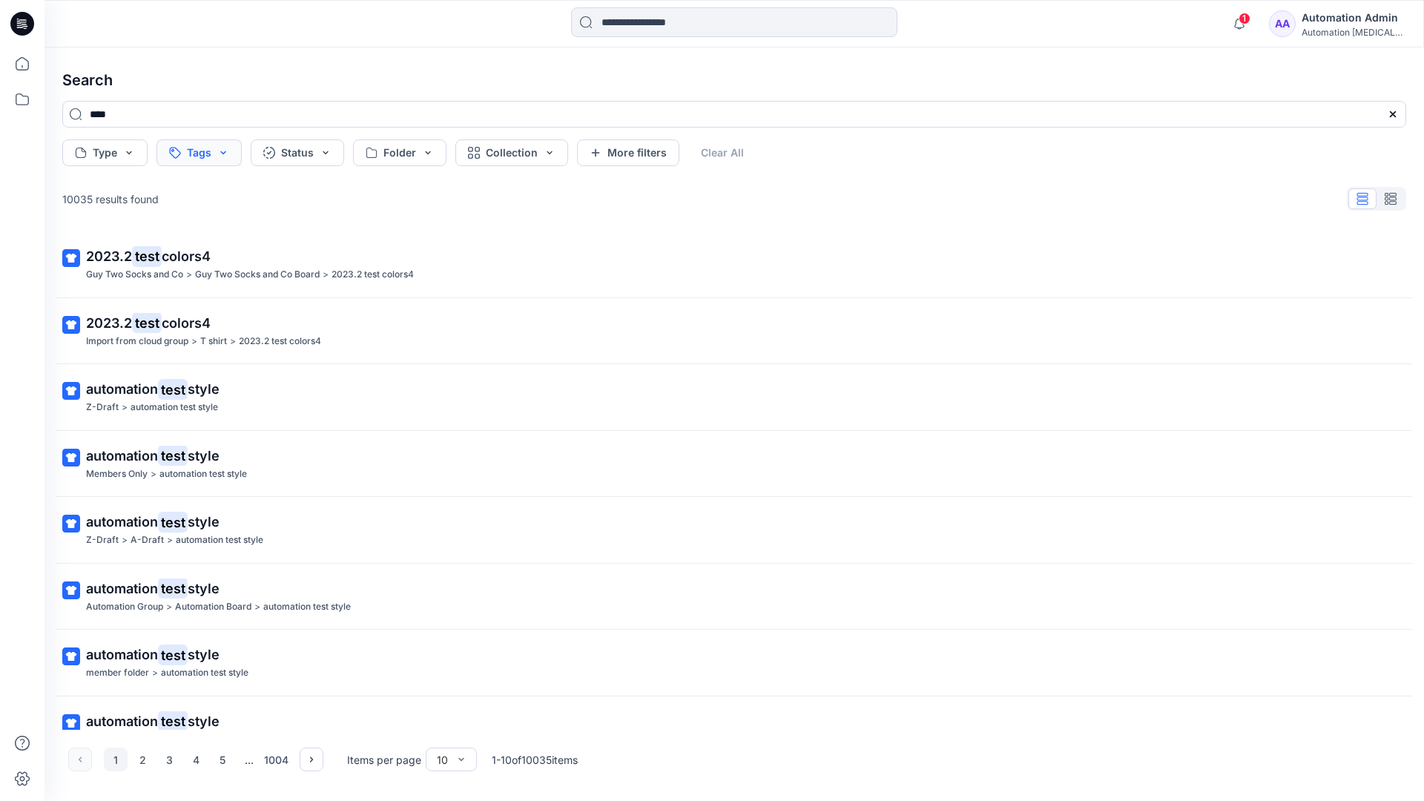
click at [201, 154] on button "Tags" at bounding box center [198, 152] width 85 height 27
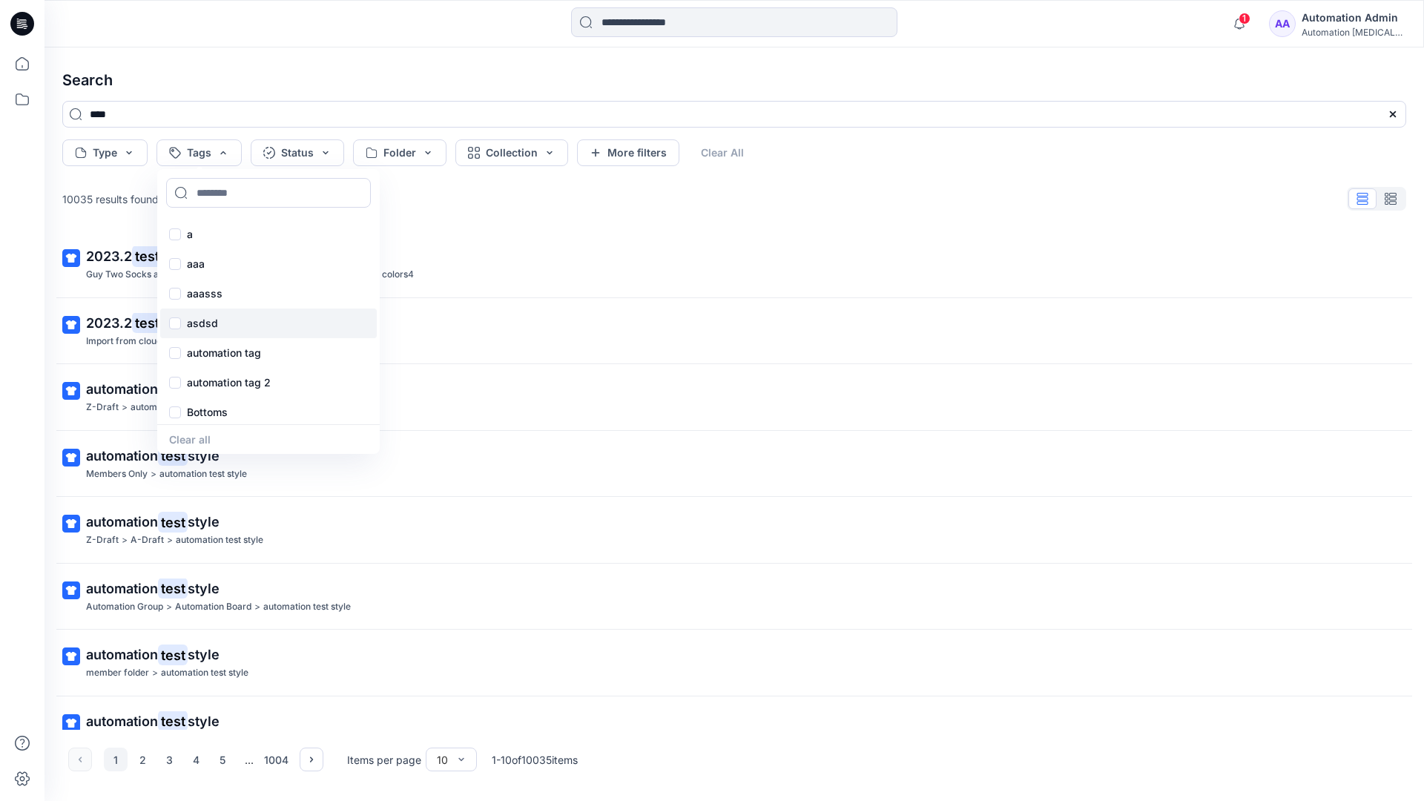
click at [201, 332] on div "asdsd" at bounding box center [268, 323] width 217 height 30
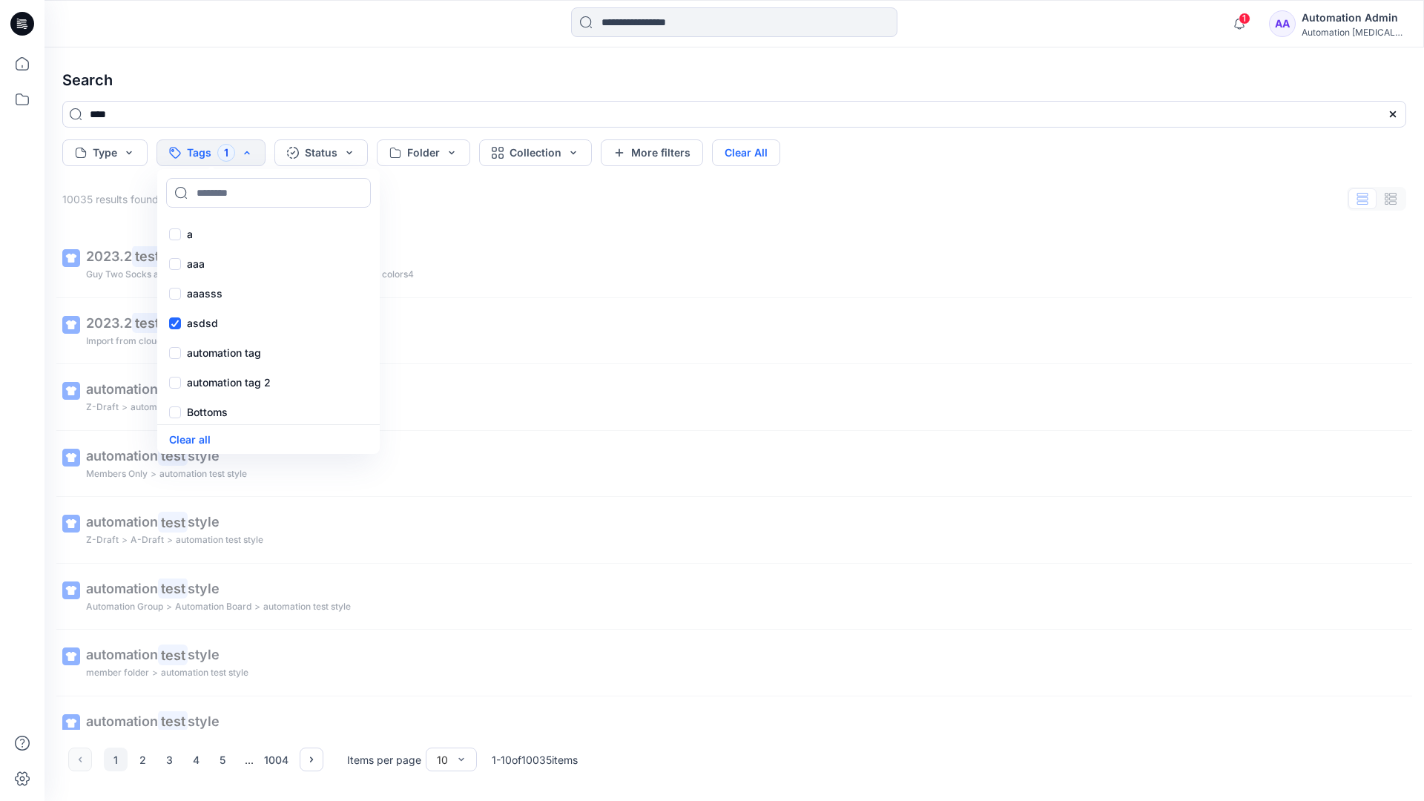
click at [750, 148] on button "Clear All" at bounding box center [746, 152] width 68 height 27
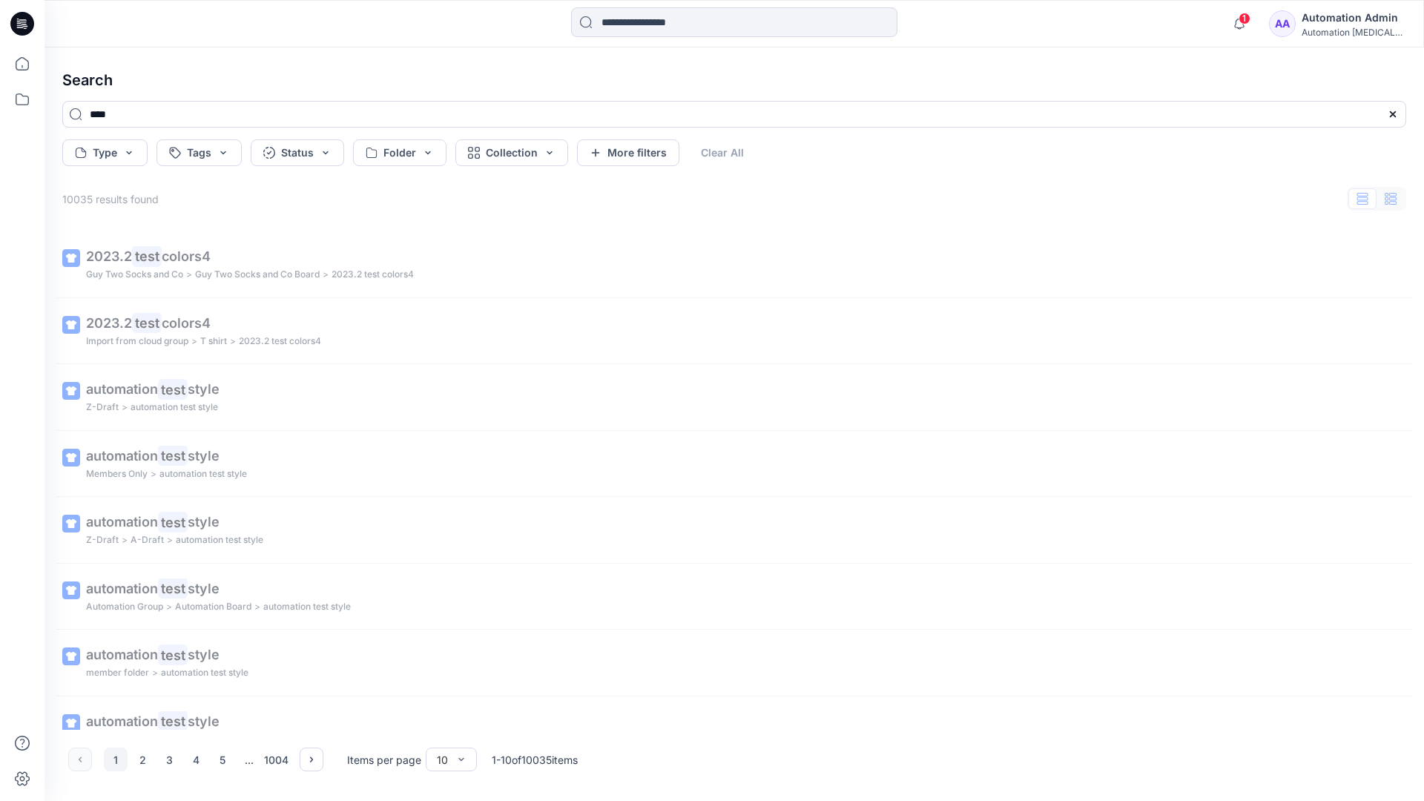
click at [1397, 202] on button "button" at bounding box center [1390, 198] width 28 height 21
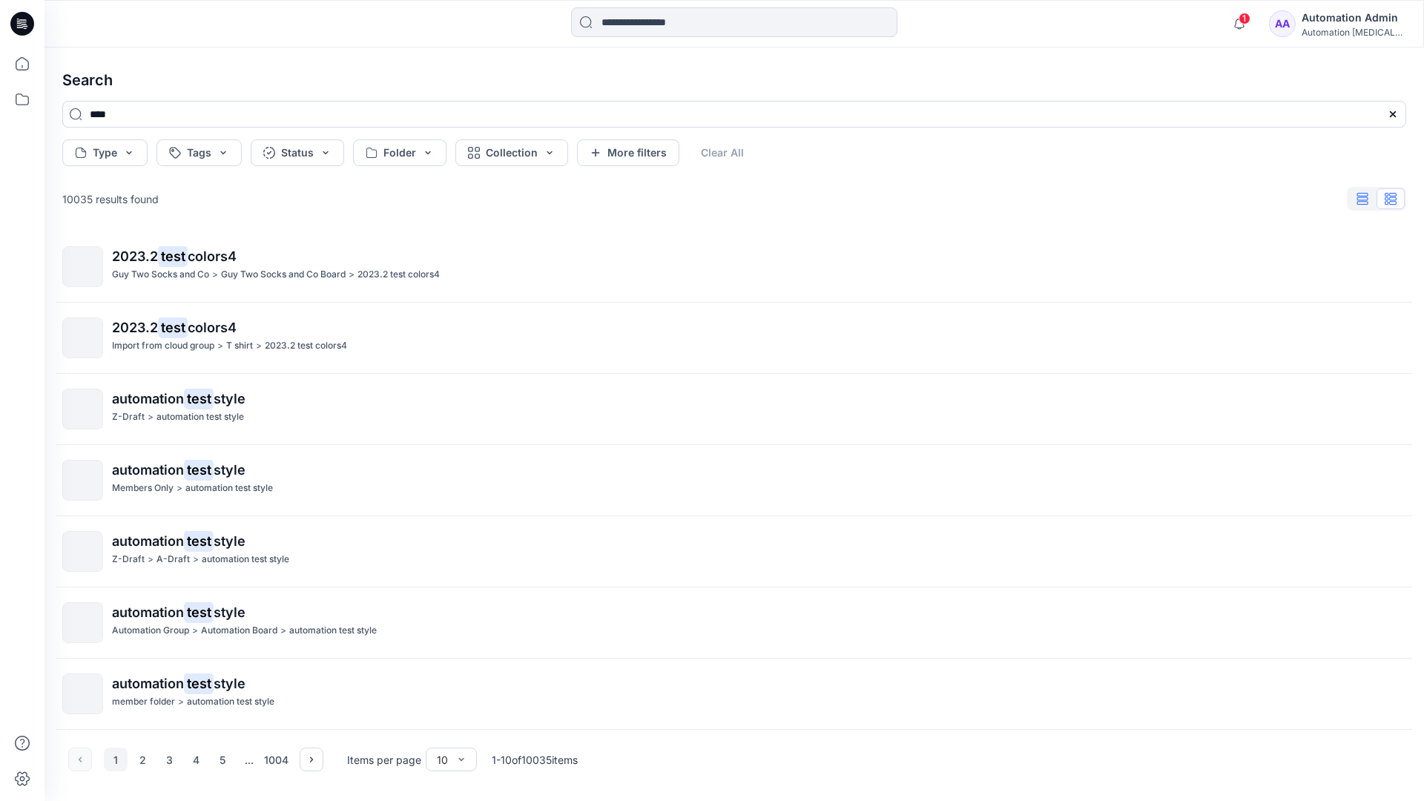
click at [1364, 199] on icon "button" at bounding box center [1362, 199] width 11 height 12
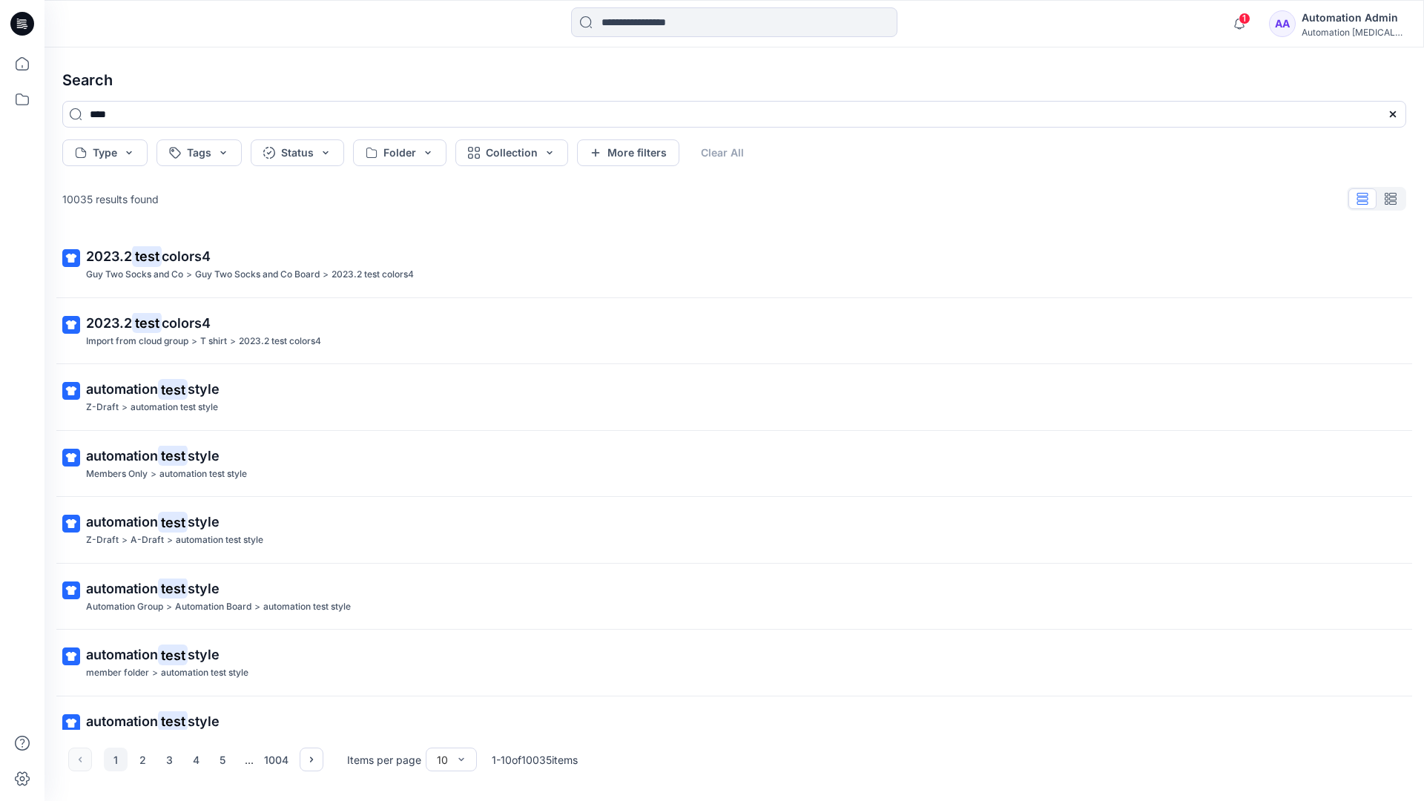
click at [1310, 26] on div "AA Automation Admin Automation testim..." at bounding box center [1337, 24] width 136 height 30
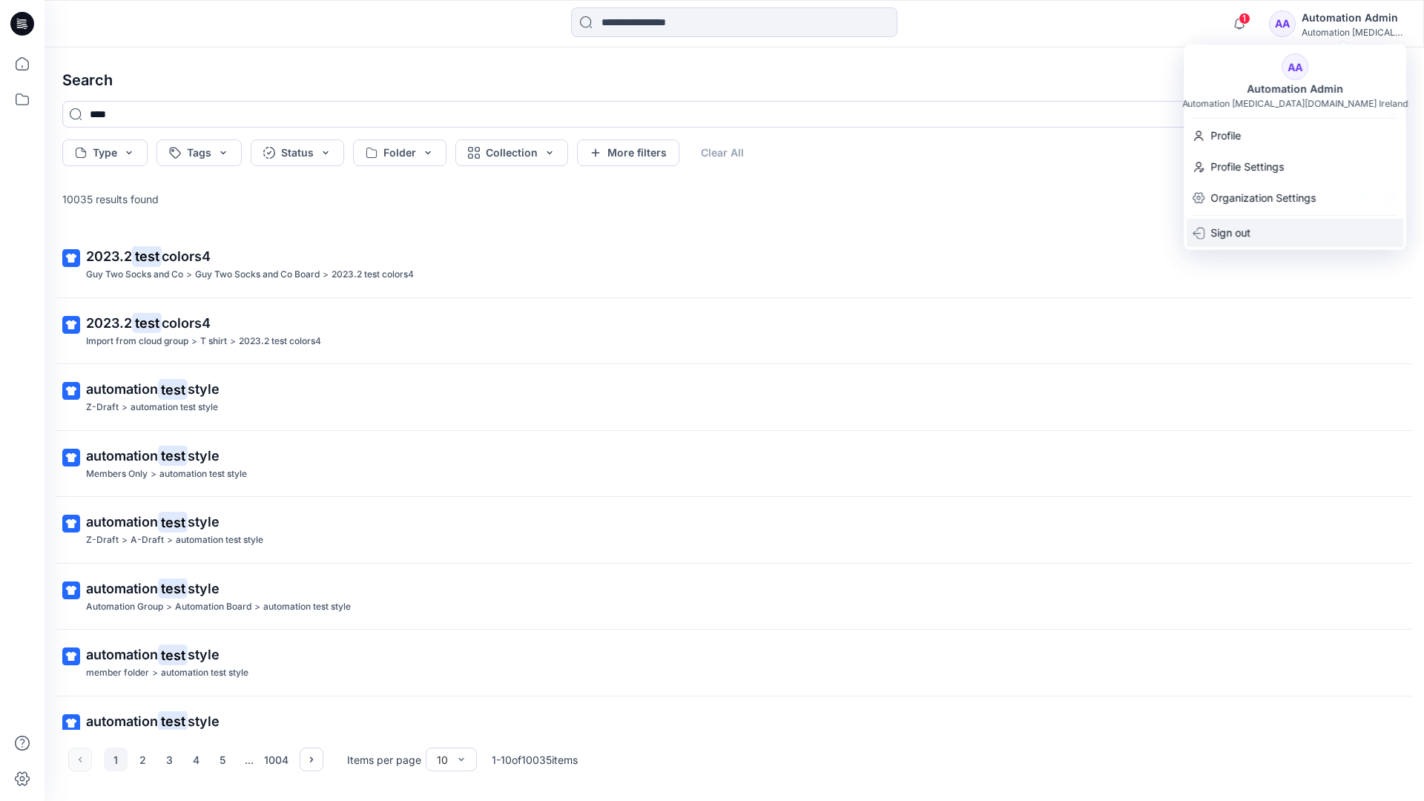
click at [1252, 222] on div "Sign out" at bounding box center [1294, 233] width 217 height 28
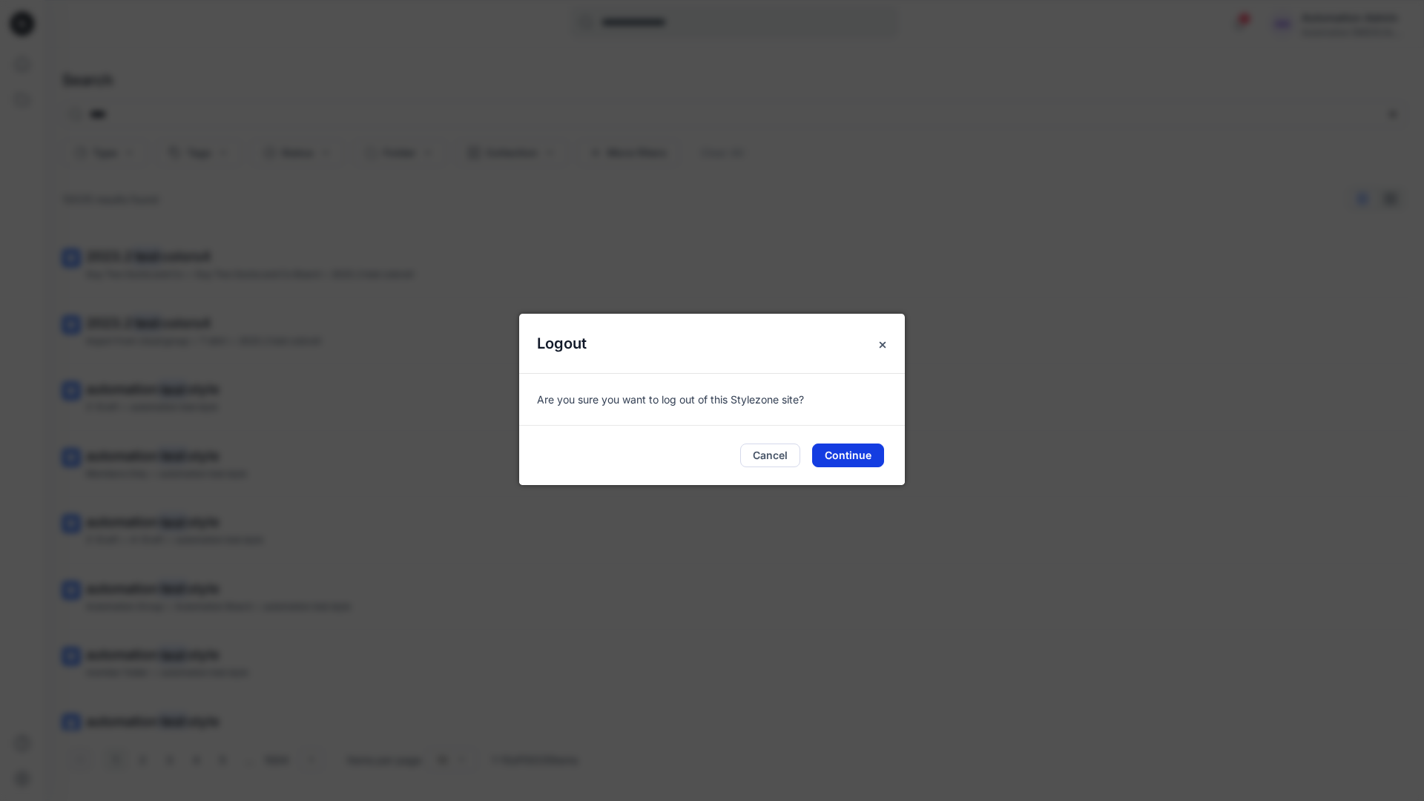
click at [851, 447] on button "Continue" at bounding box center [848, 455] width 72 height 24
